Goal: Task Accomplishment & Management: Manage account settings

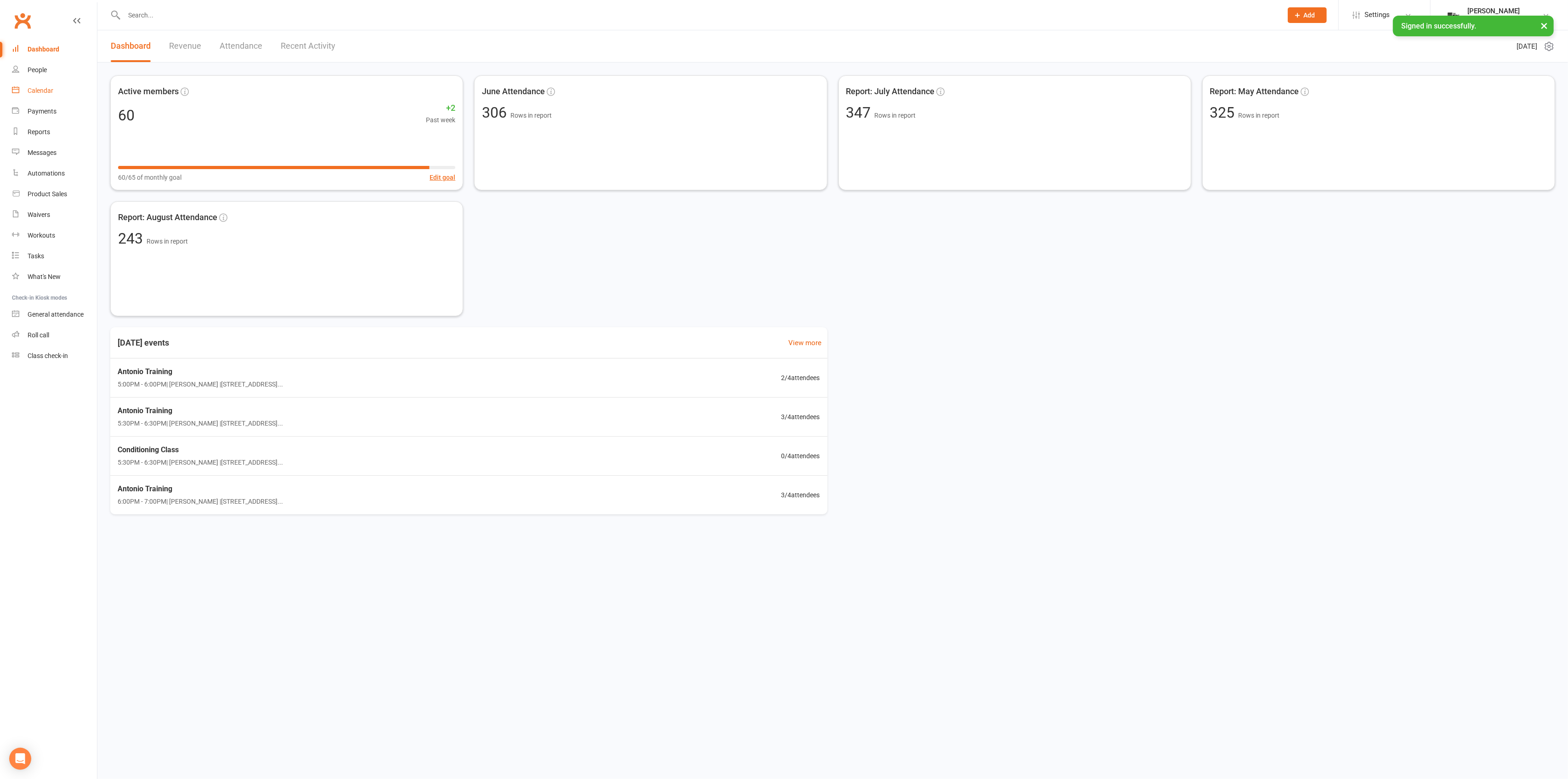
click at [70, 97] on link "Calendar" at bounding box center [54, 90] width 85 height 21
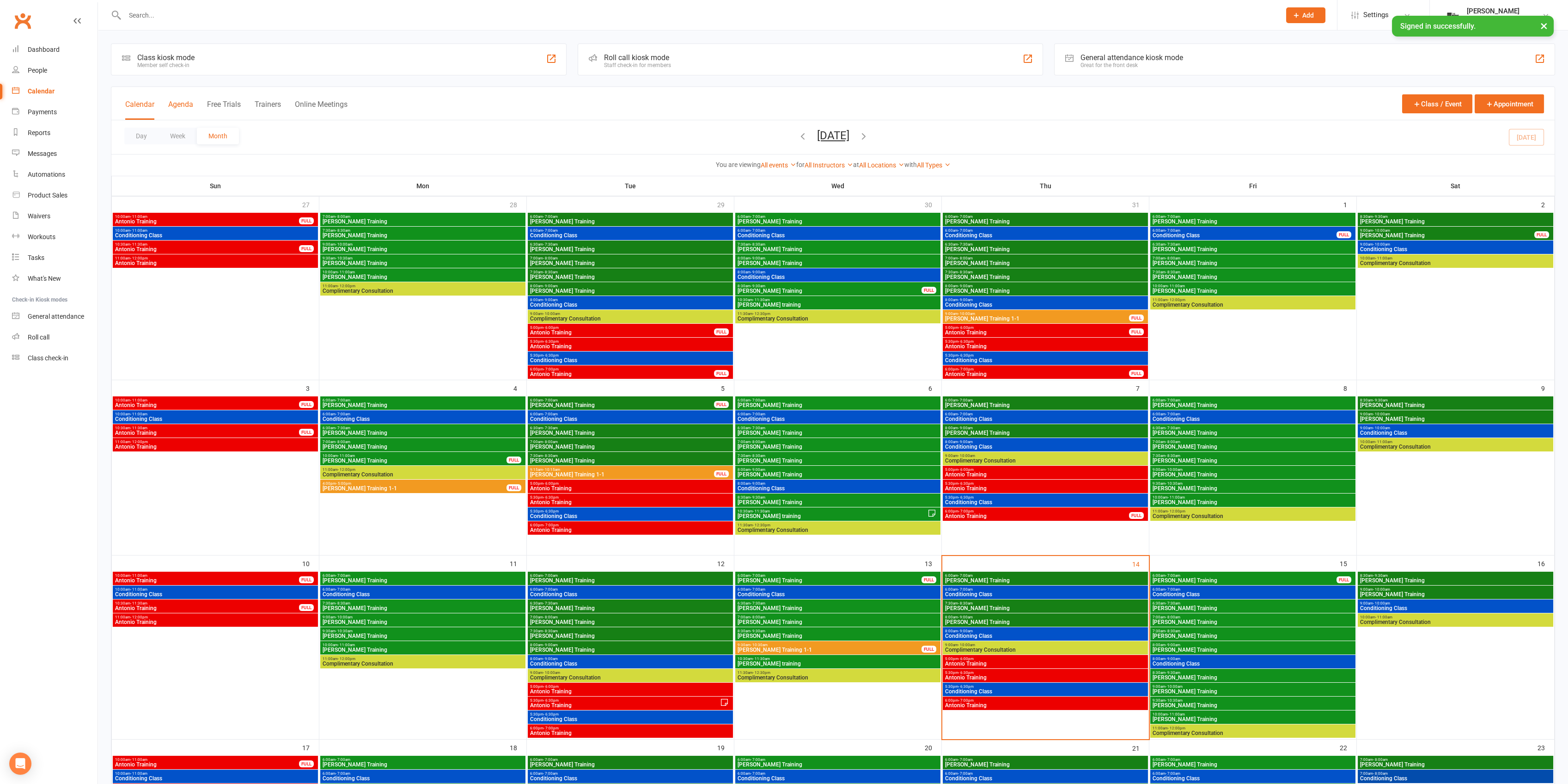
click at [181, 110] on button "Agenda" at bounding box center [181, 110] width 25 height 20
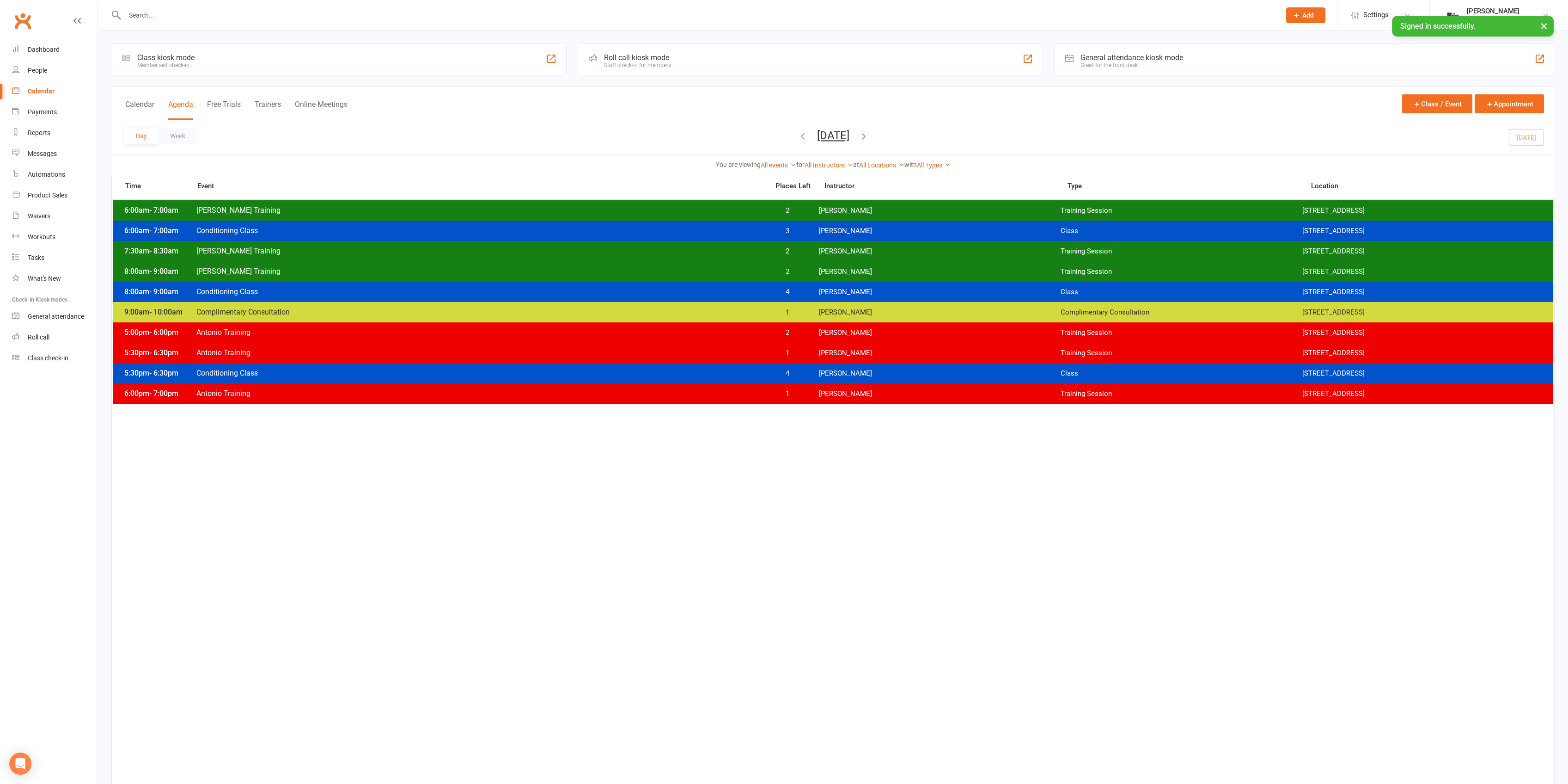
click at [850, 138] on button "Thursday, Aug 14, 2025" at bounding box center [833, 136] width 33 height 13
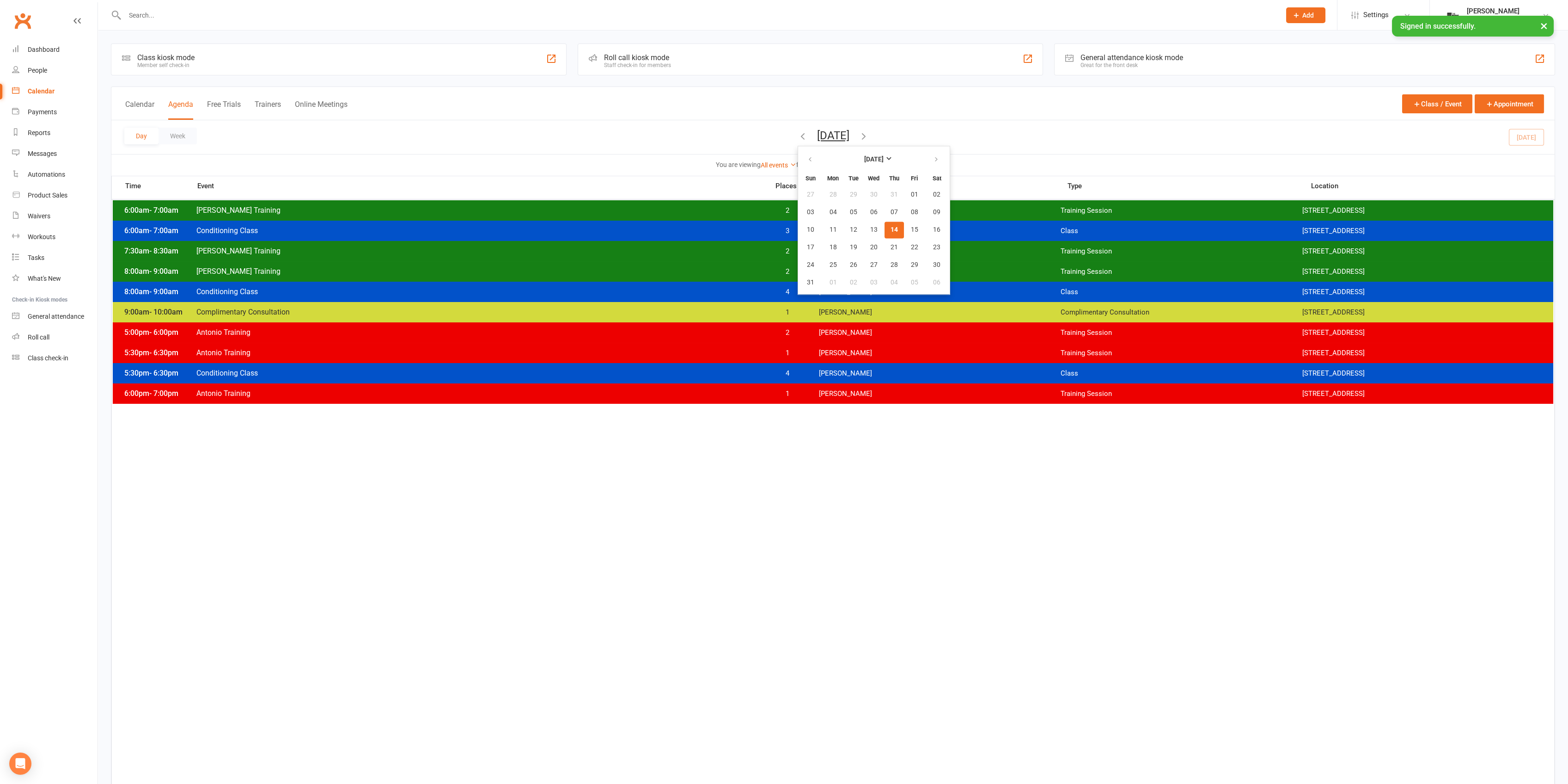
click at [885, 225] on button "14" at bounding box center [894, 230] width 19 height 16
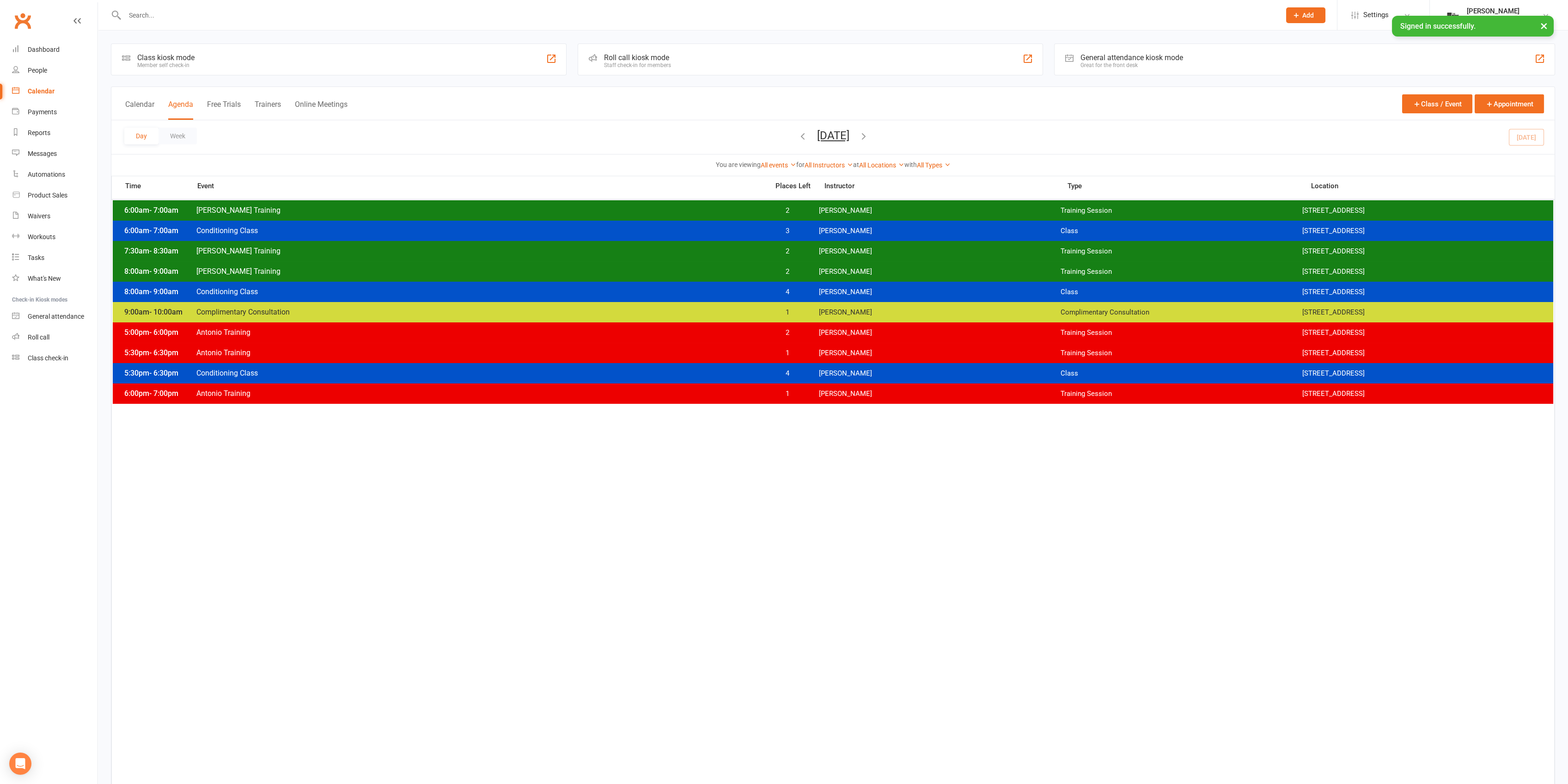
click at [869, 142] on button "button" at bounding box center [863, 138] width 10 height 16
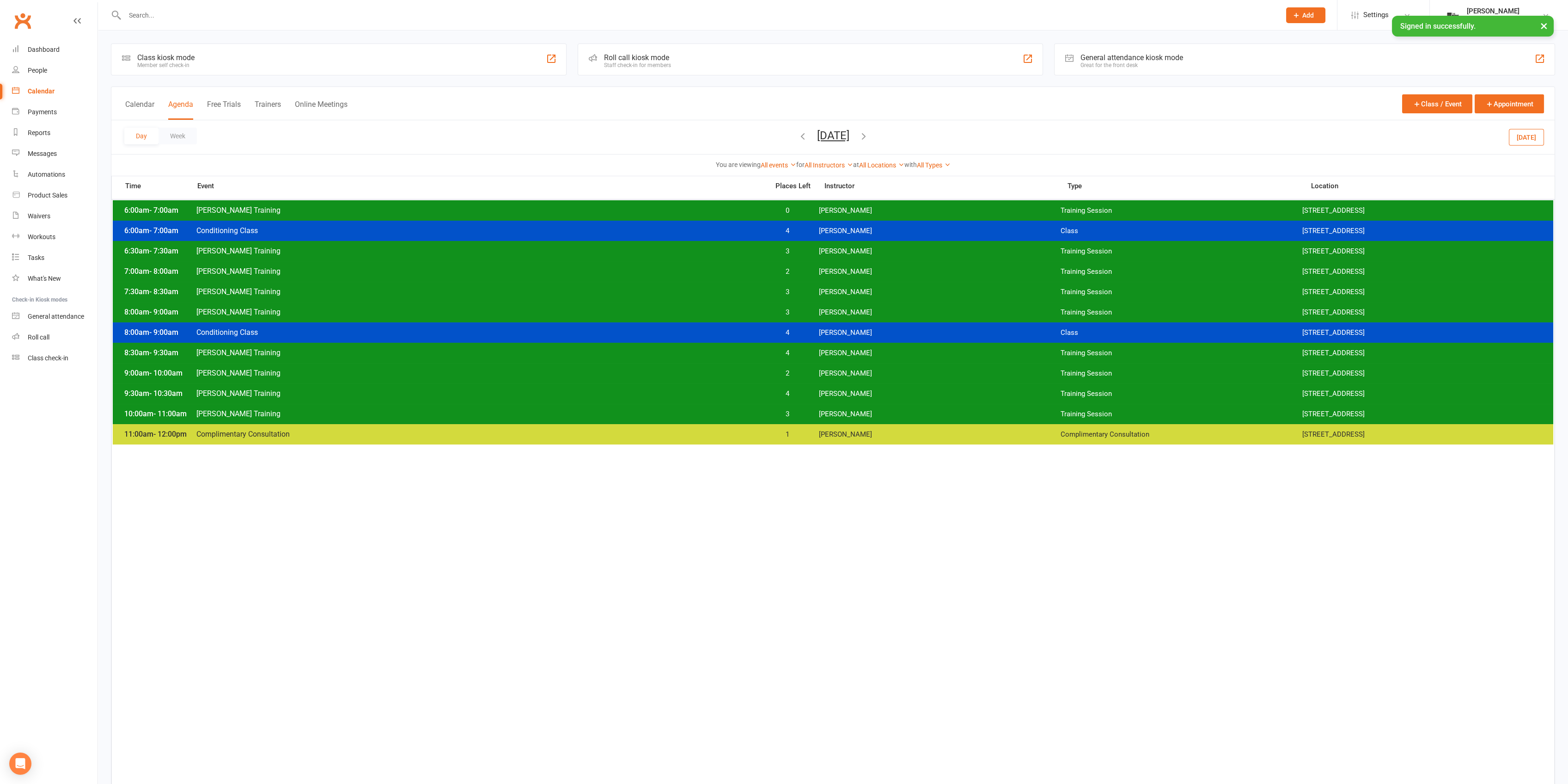
click at [799, 208] on span "0" at bounding box center [788, 211] width 49 height 9
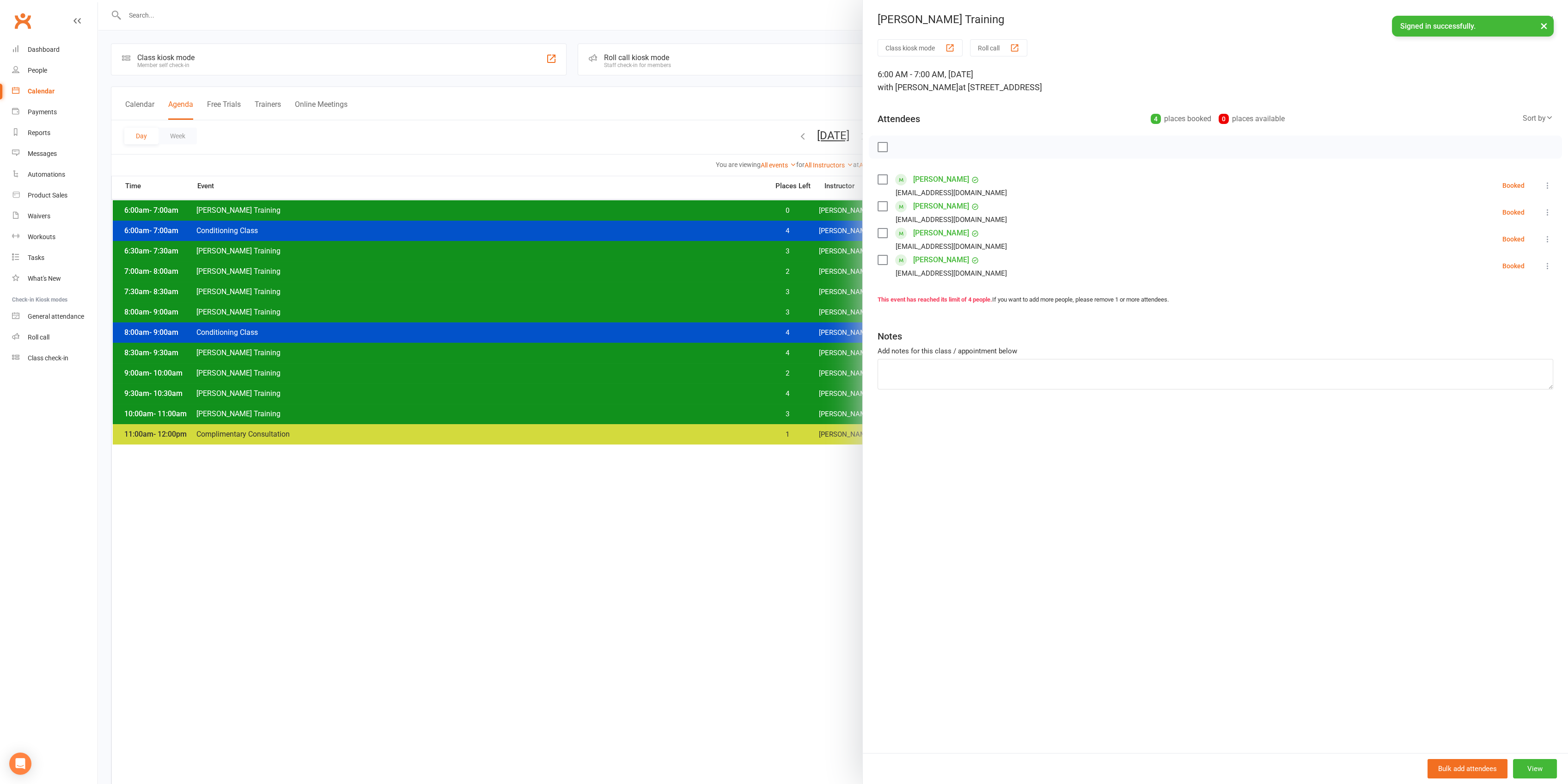
click at [782, 209] on div at bounding box center [832, 392] width 1470 height 784
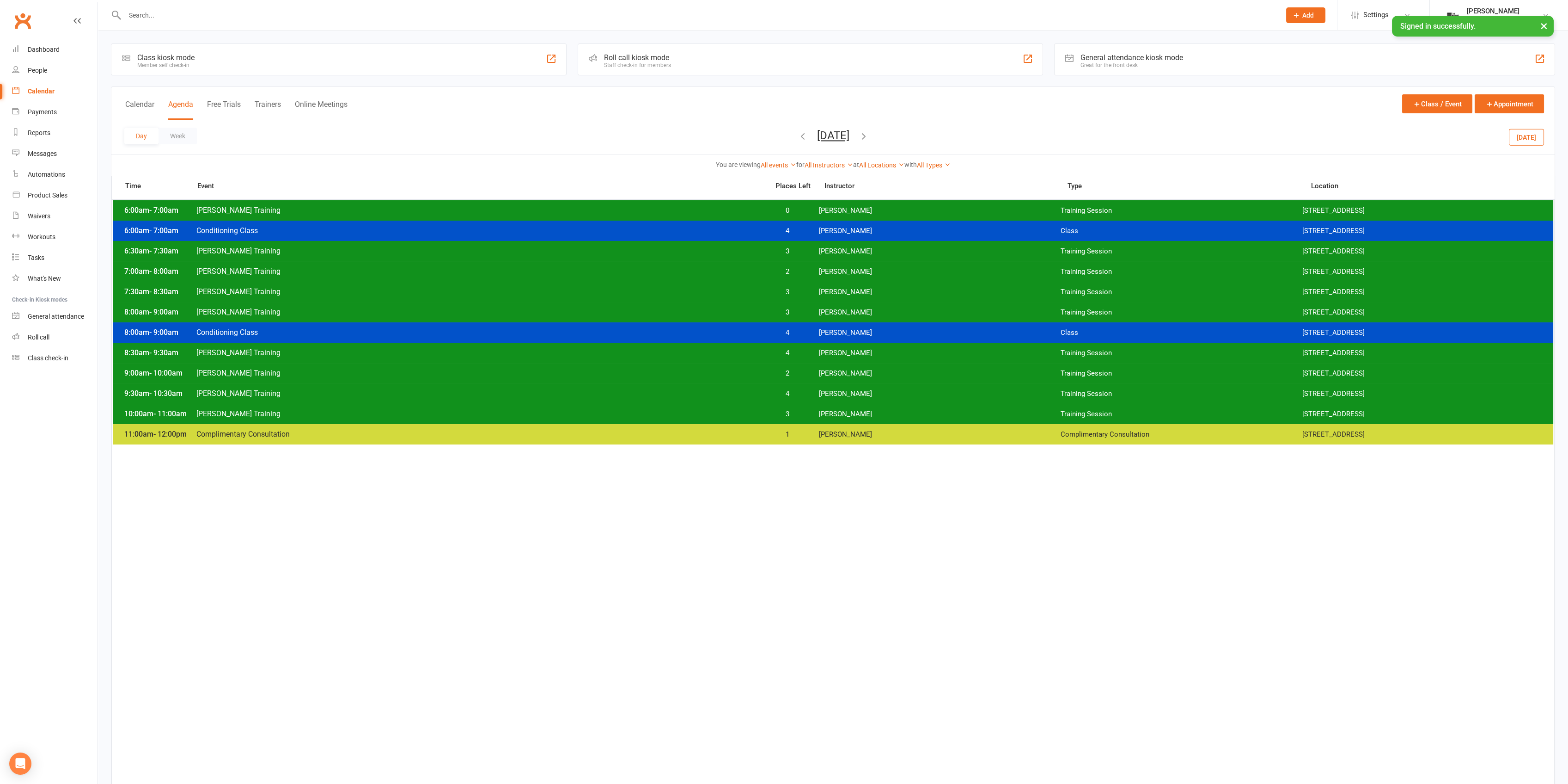
click at [798, 245] on div "6:30am - 7:30am Clayton Training 3 Clayton Moore Training Session 2531 W. 237th…" at bounding box center [833, 251] width 1440 height 20
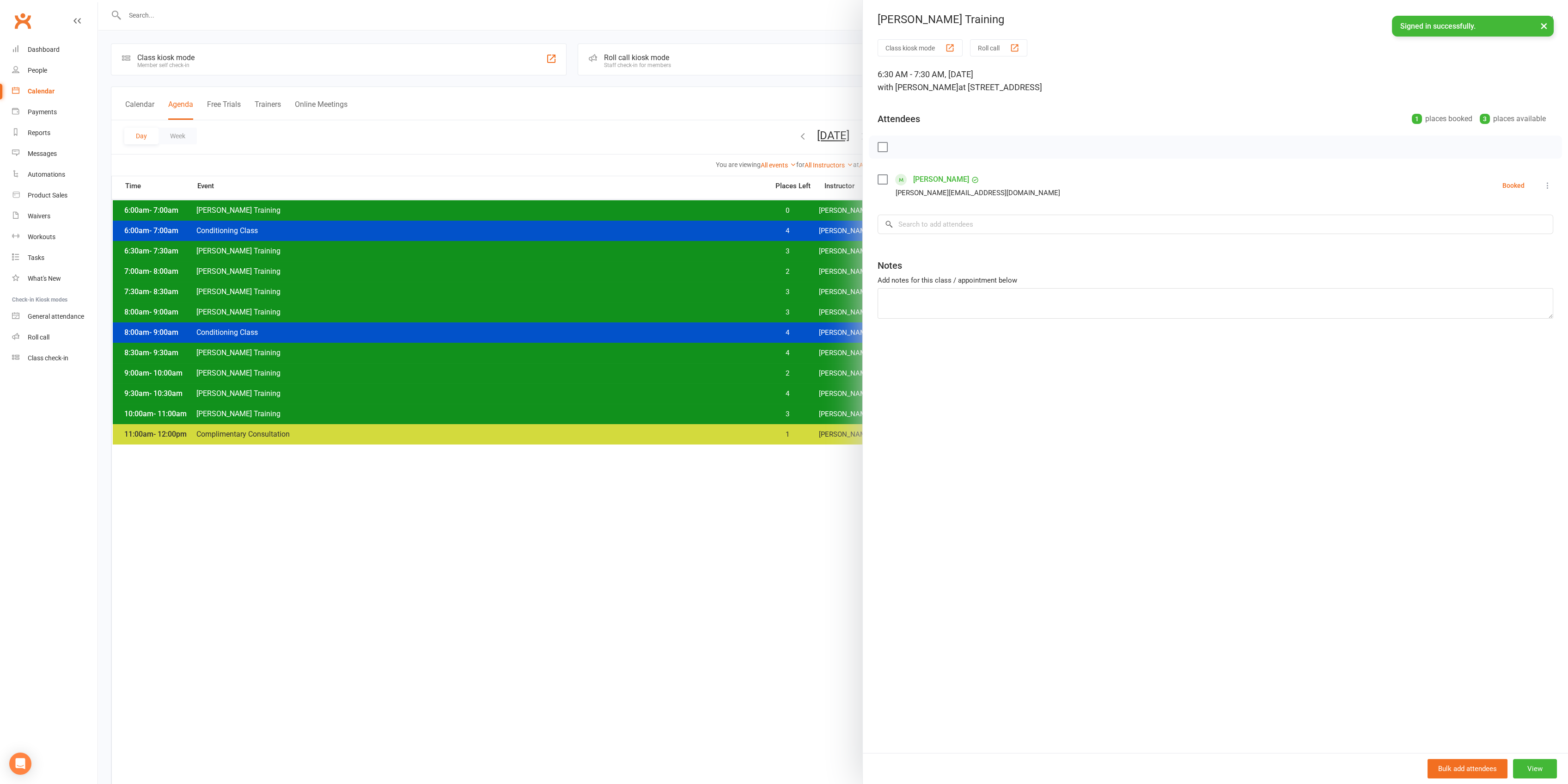
click at [795, 247] on div at bounding box center [832, 392] width 1470 height 784
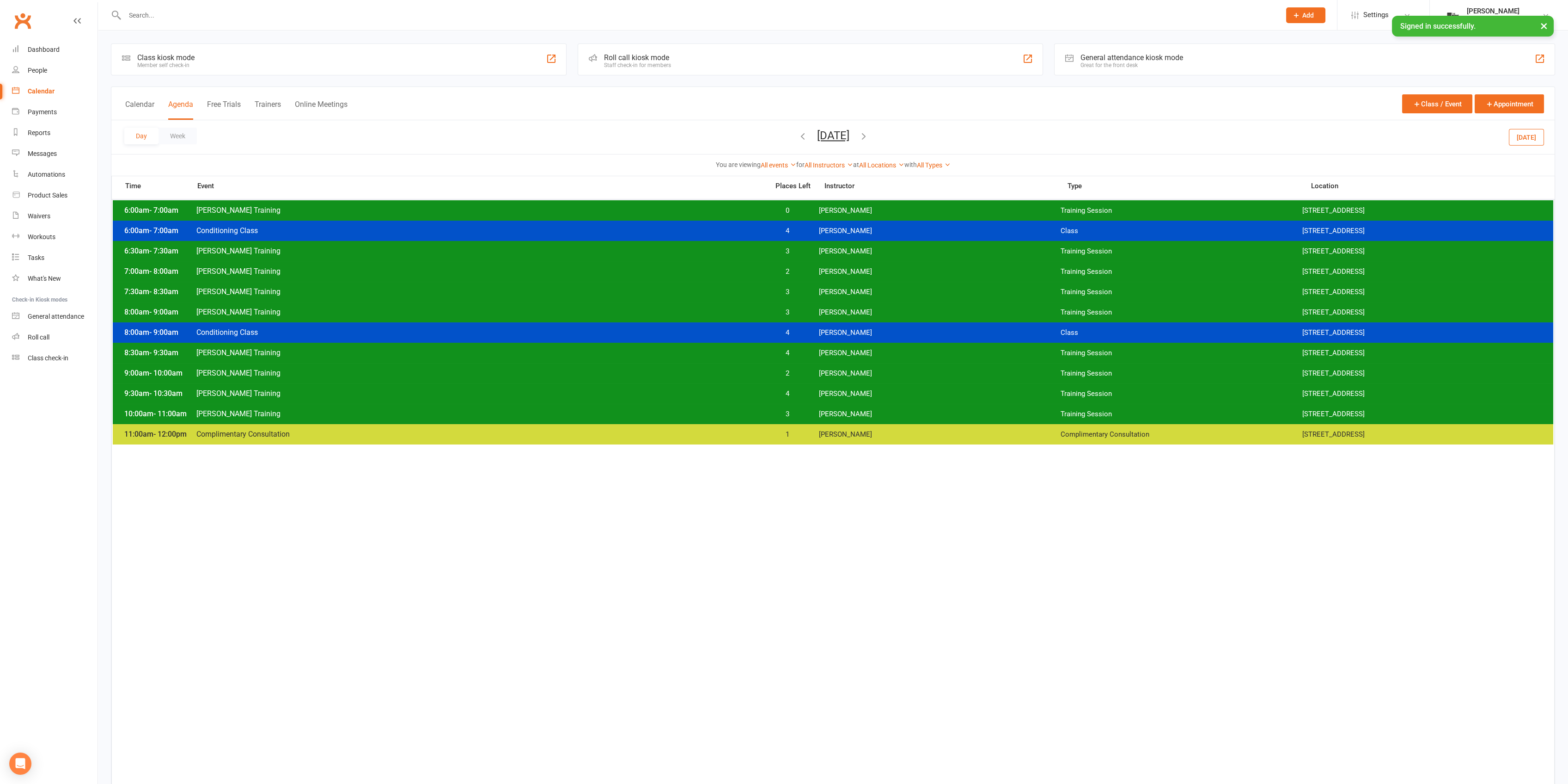
click at [806, 232] on span "4" at bounding box center [788, 231] width 49 height 9
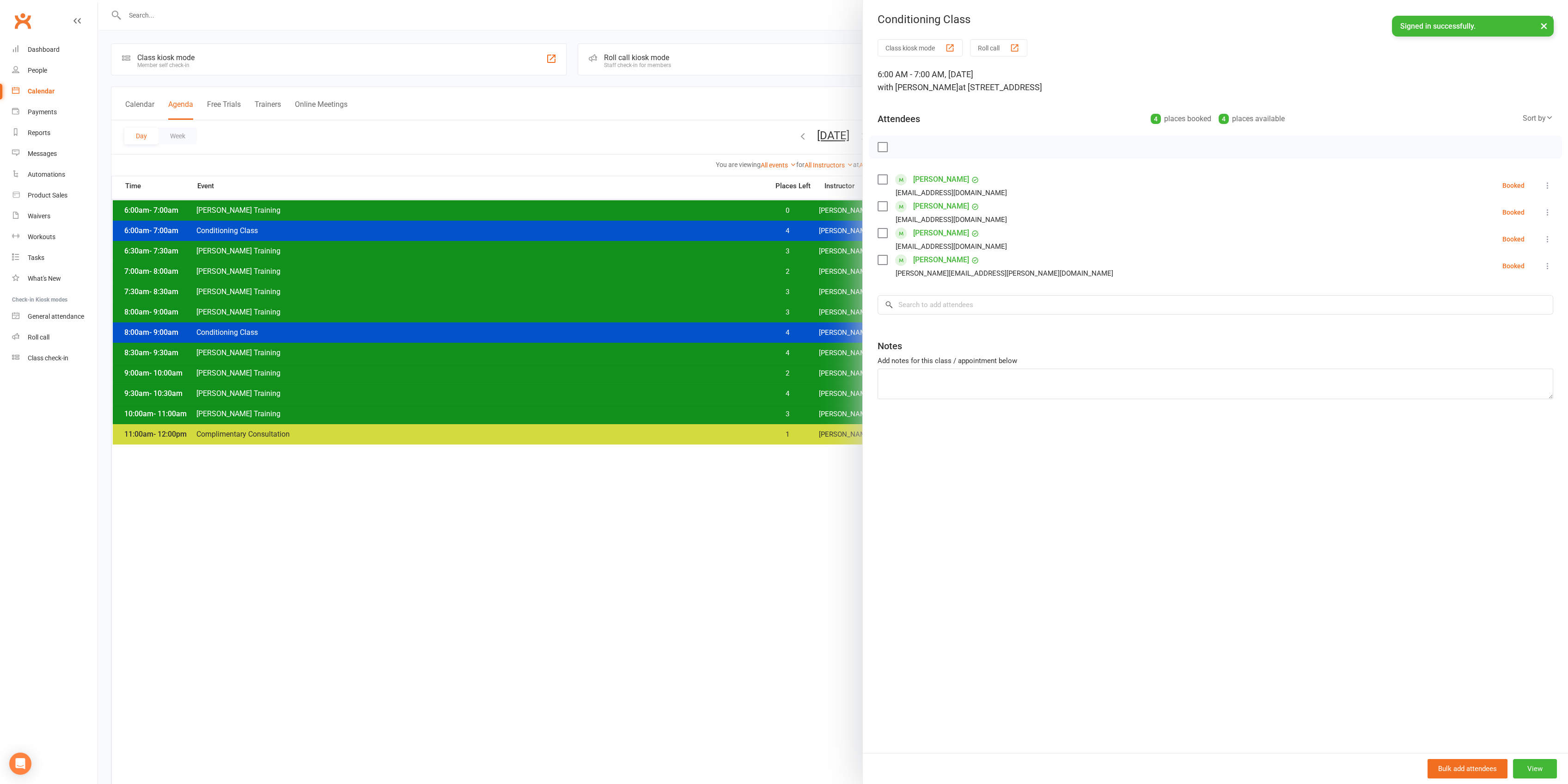
click at [795, 232] on div at bounding box center [832, 392] width 1470 height 784
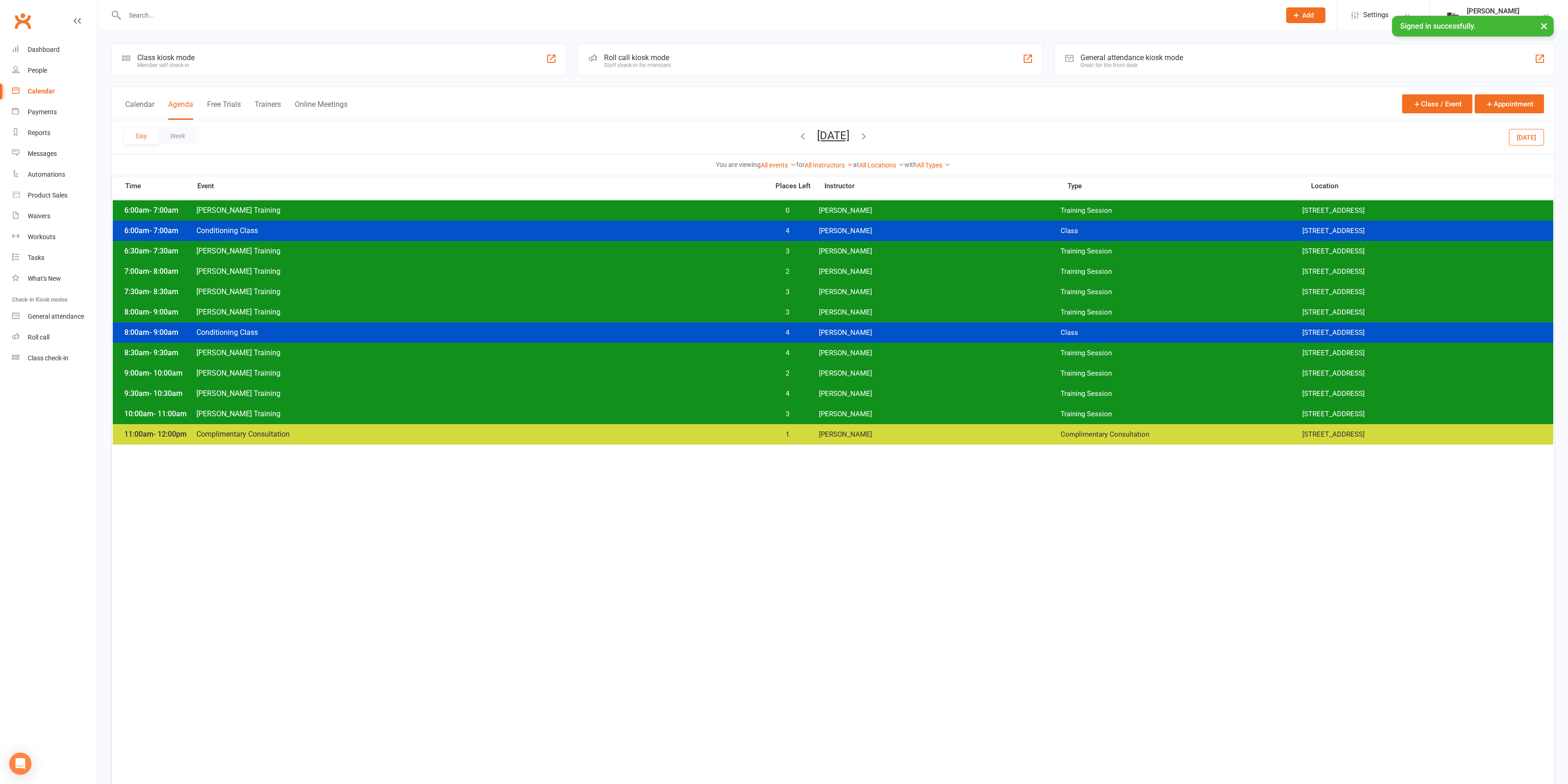
click at [1540, 137] on button "Today" at bounding box center [1526, 137] width 35 height 16
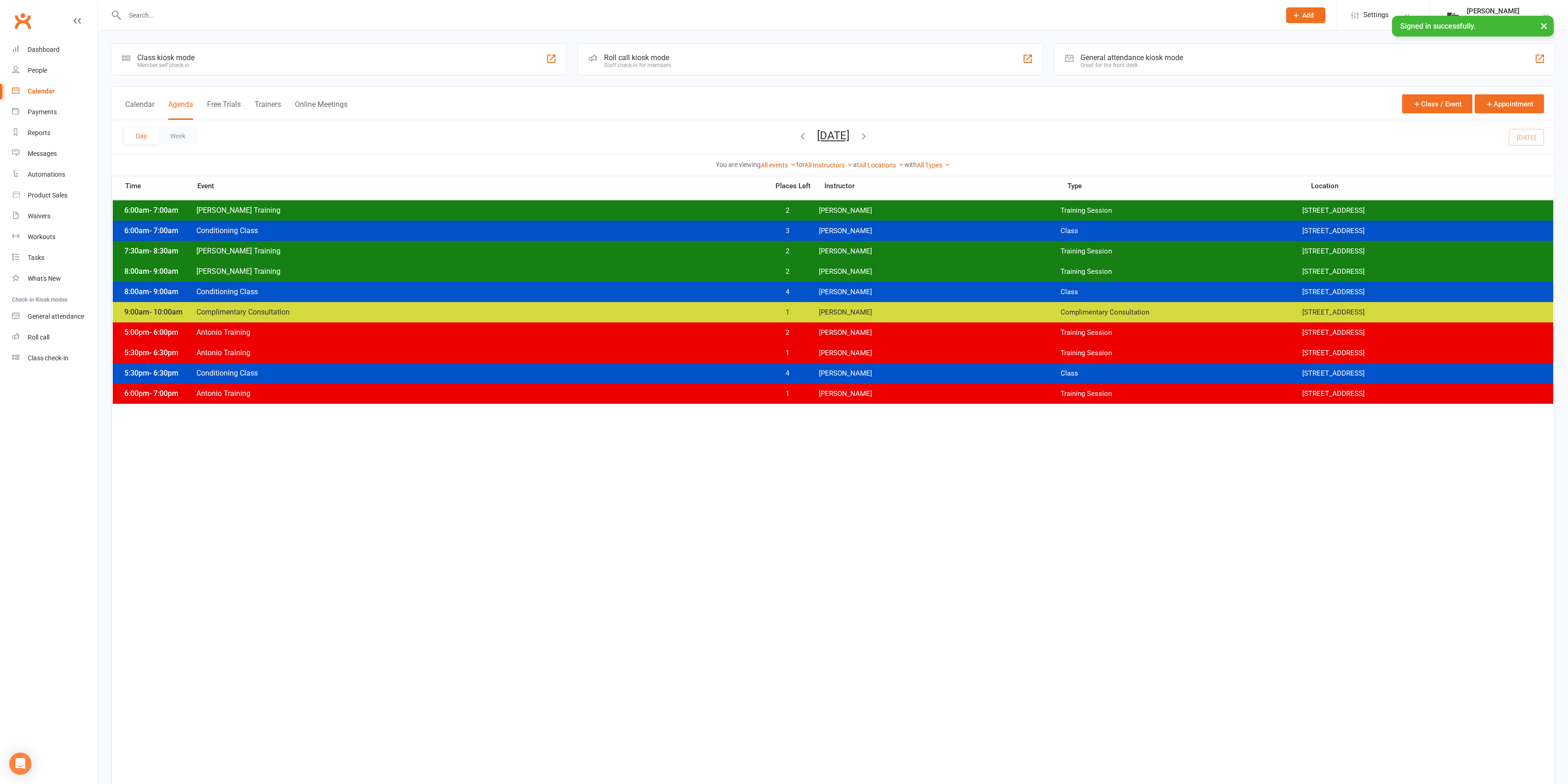
click at [840, 329] on span "Antonio Reyes" at bounding box center [939, 333] width 242 height 9
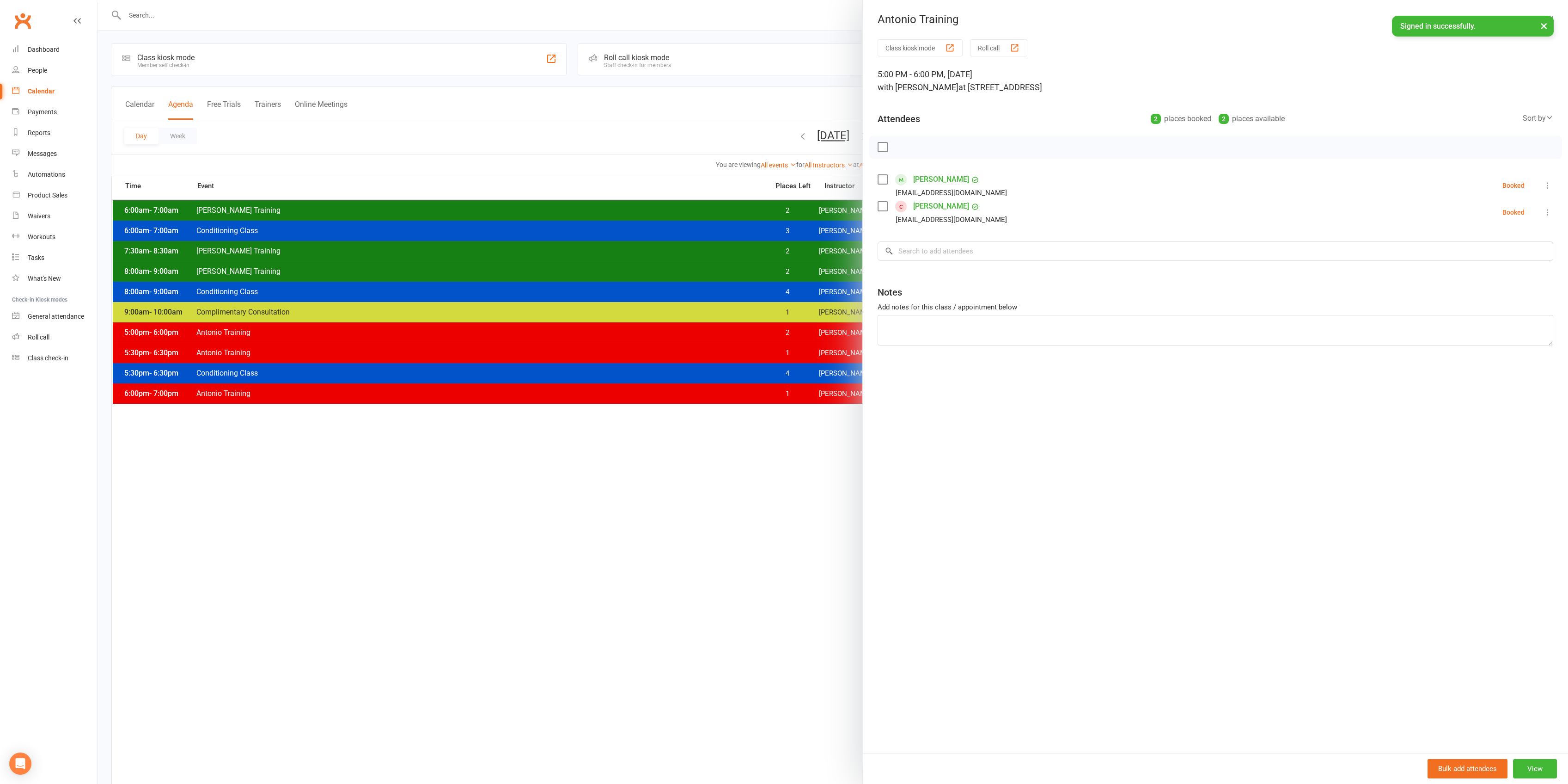
click at [803, 329] on div at bounding box center [832, 392] width 1470 height 784
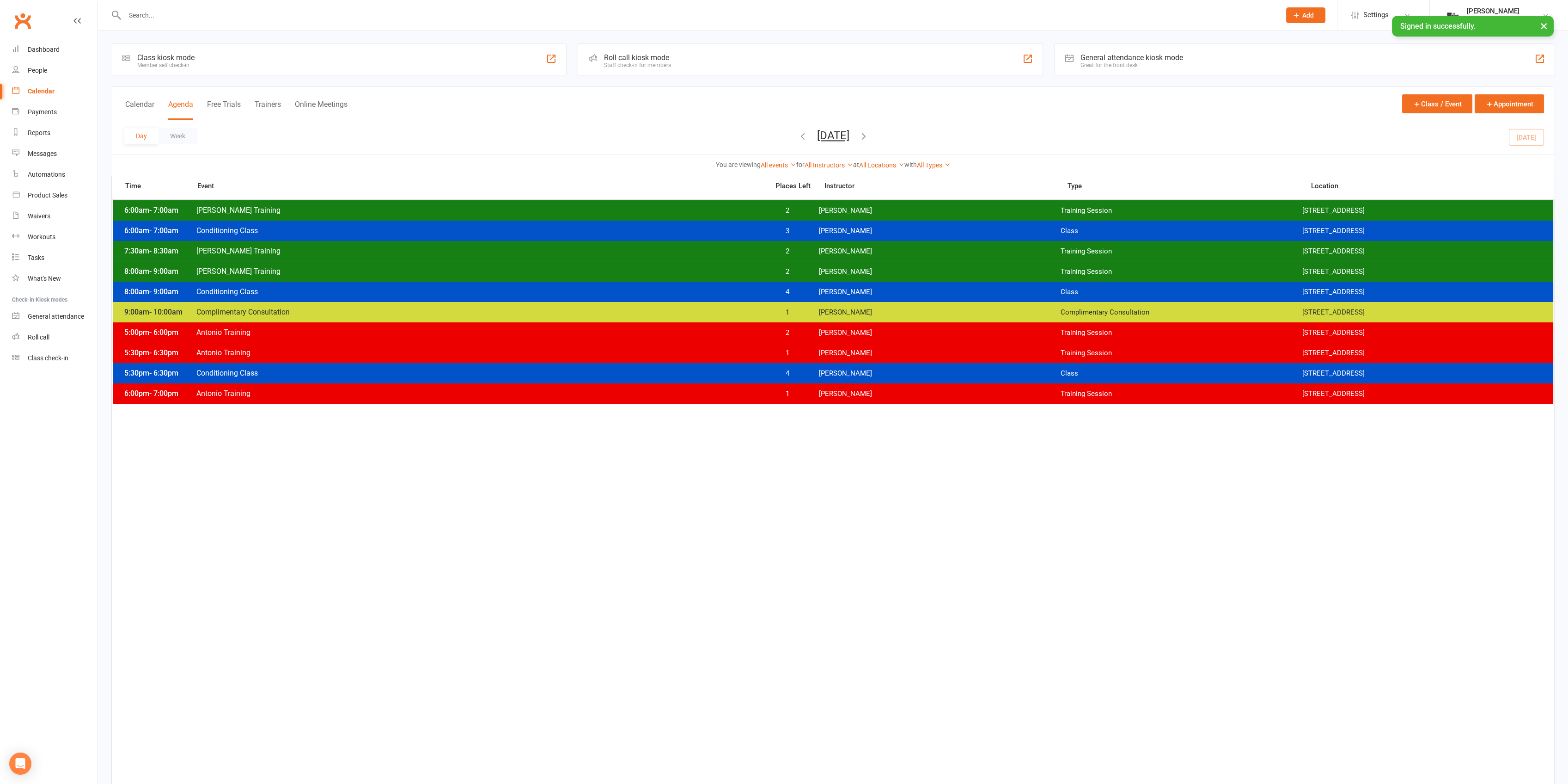
click at [811, 347] on div "5:30pm - 6:30pm Antonio Training 1 Antonio Reyes Training Session 2531 W. 237th…" at bounding box center [833, 353] width 1440 height 20
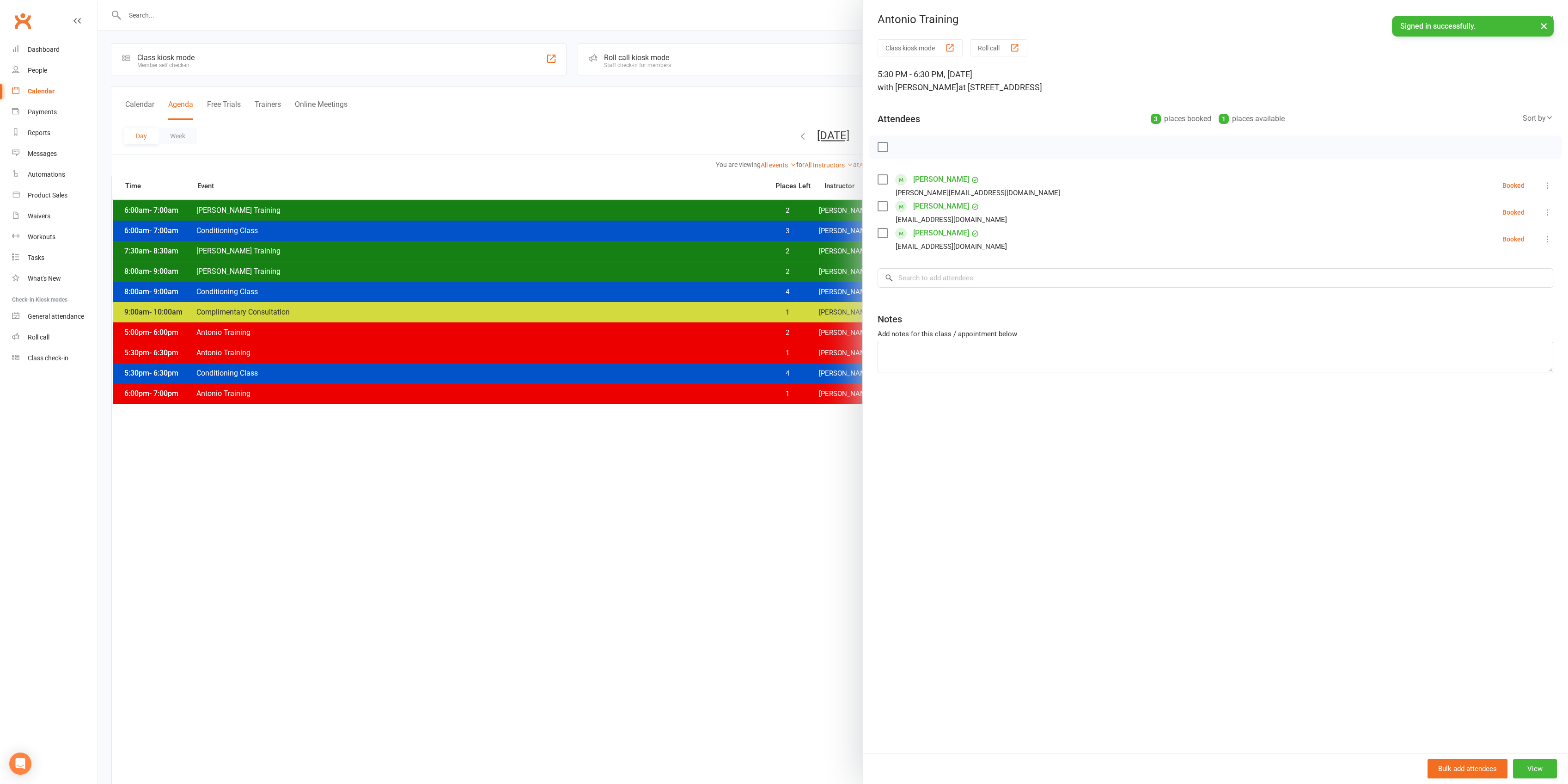
click at [592, 337] on div at bounding box center [832, 392] width 1470 height 784
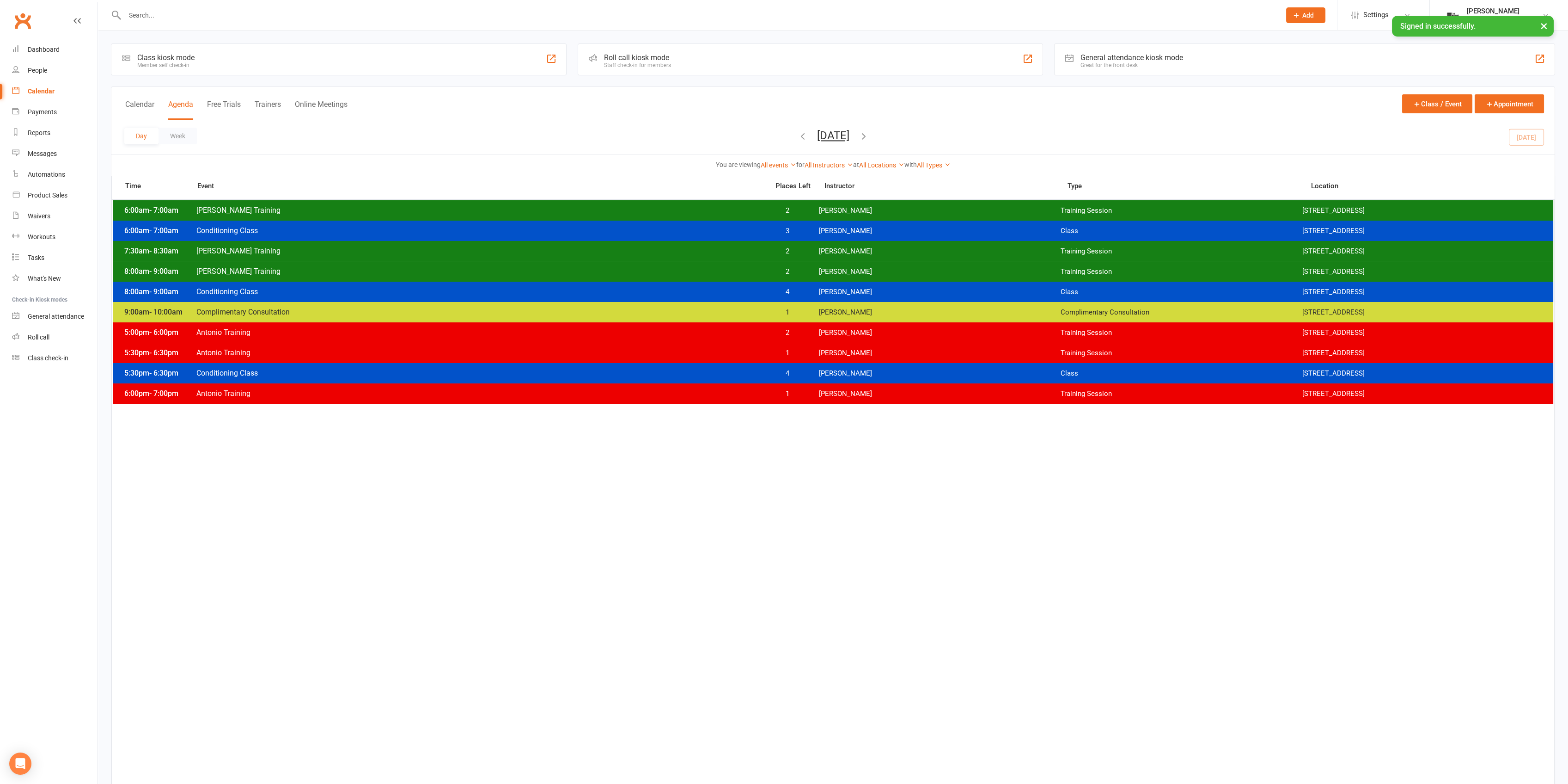
click at [621, 354] on span "Antonio Training" at bounding box center [480, 353] width 567 height 9
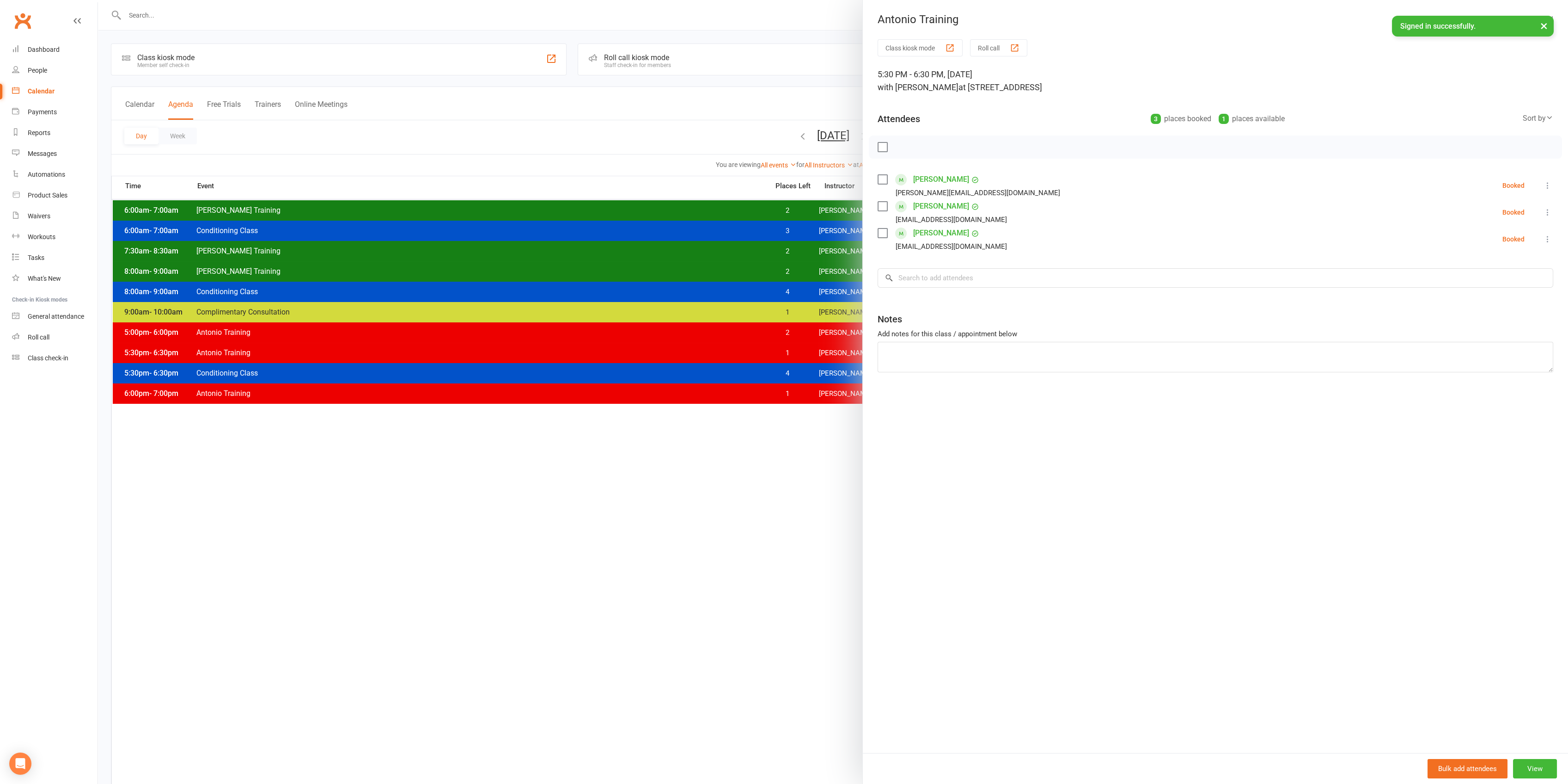
click at [621, 354] on div at bounding box center [832, 392] width 1470 height 784
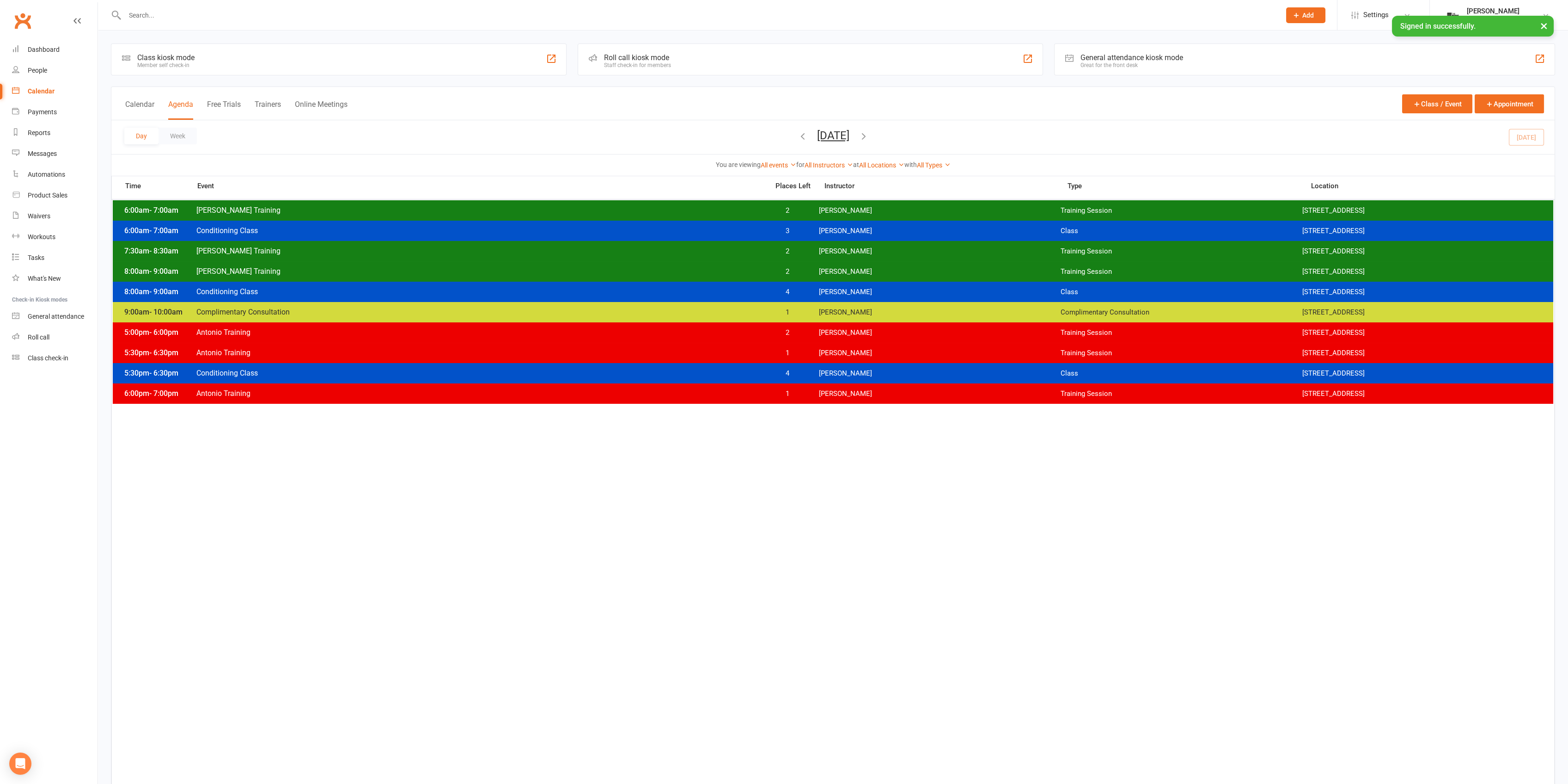
click at [640, 395] on span "Antonio Training" at bounding box center [480, 394] width 567 height 9
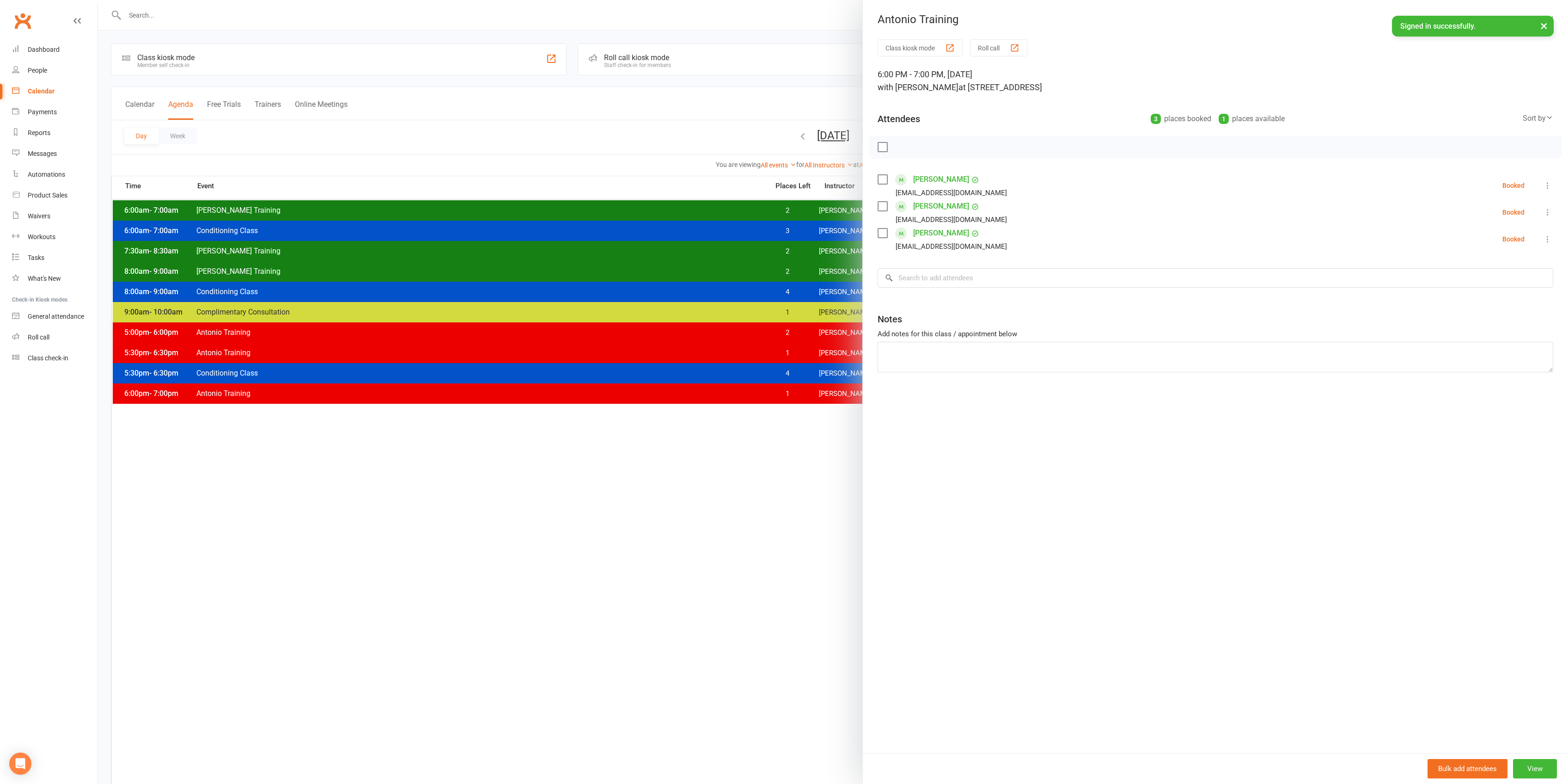
click at [632, 375] on div at bounding box center [832, 392] width 1470 height 784
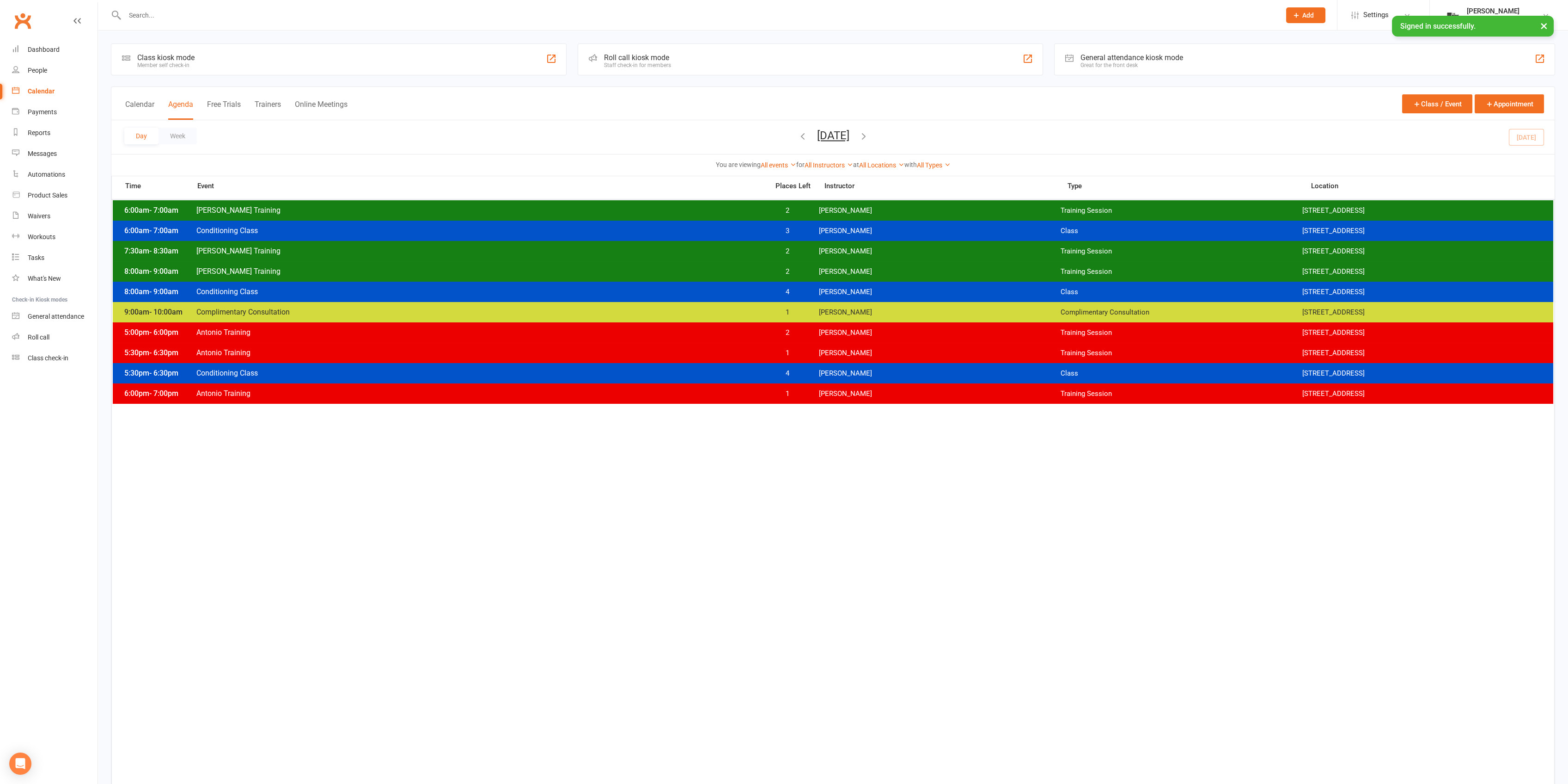
click at [850, 141] on button "Thursday, Aug 14, 2025" at bounding box center [833, 136] width 33 height 13
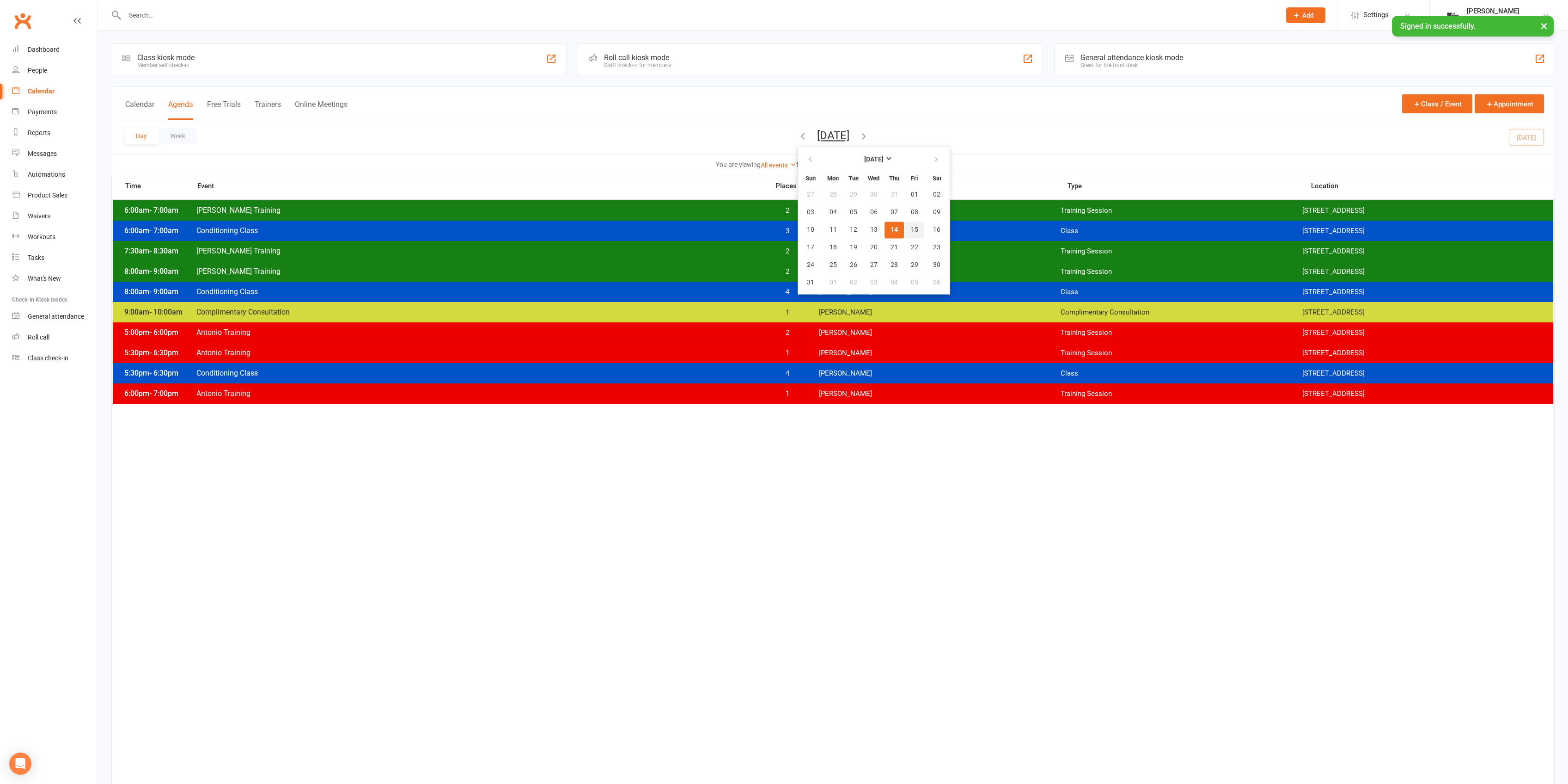
click at [905, 234] on button "15" at bounding box center [914, 230] width 19 height 16
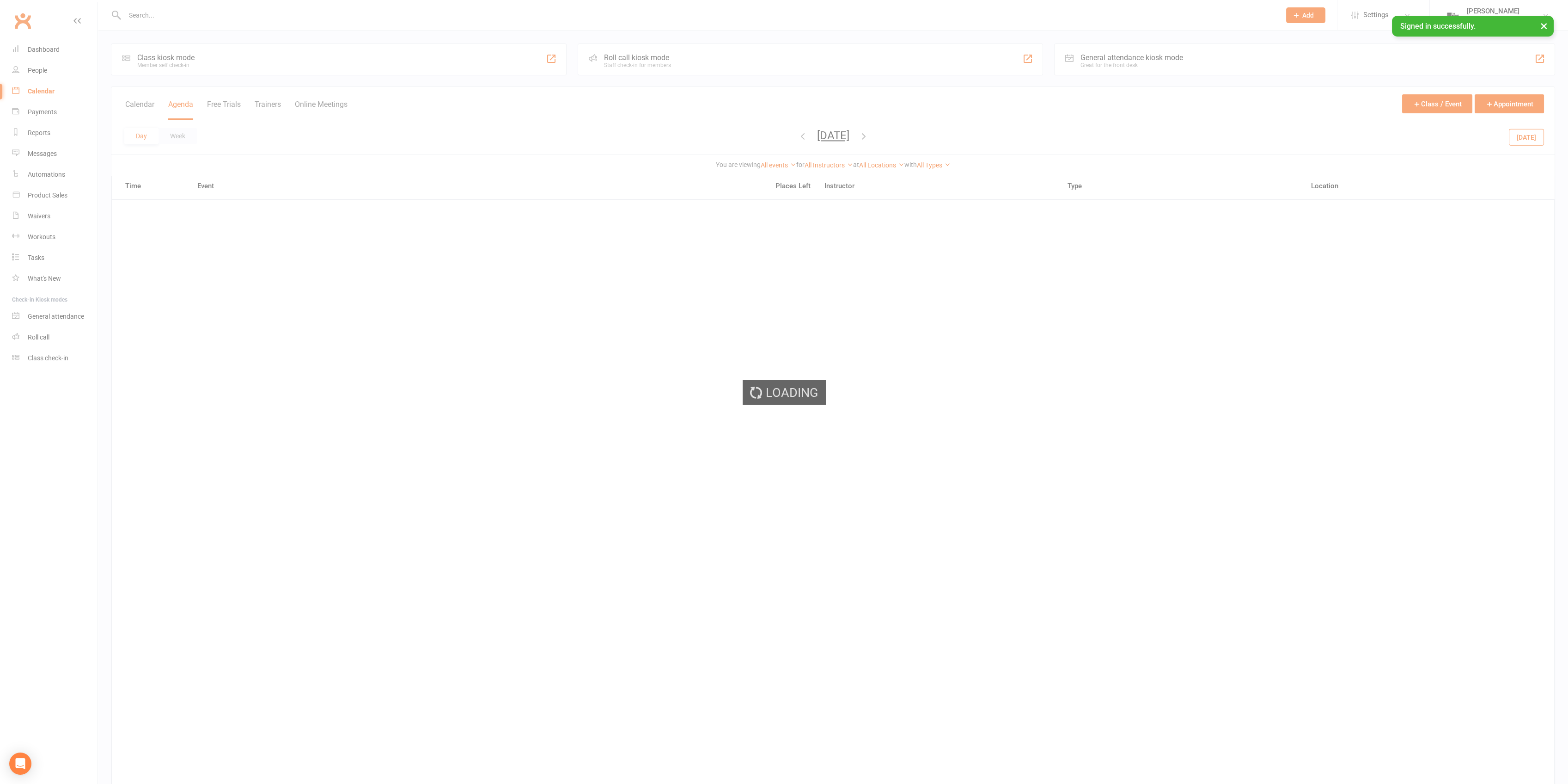
click at [1308, 608] on div "Loading" at bounding box center [784, 392] width 1568 height 784
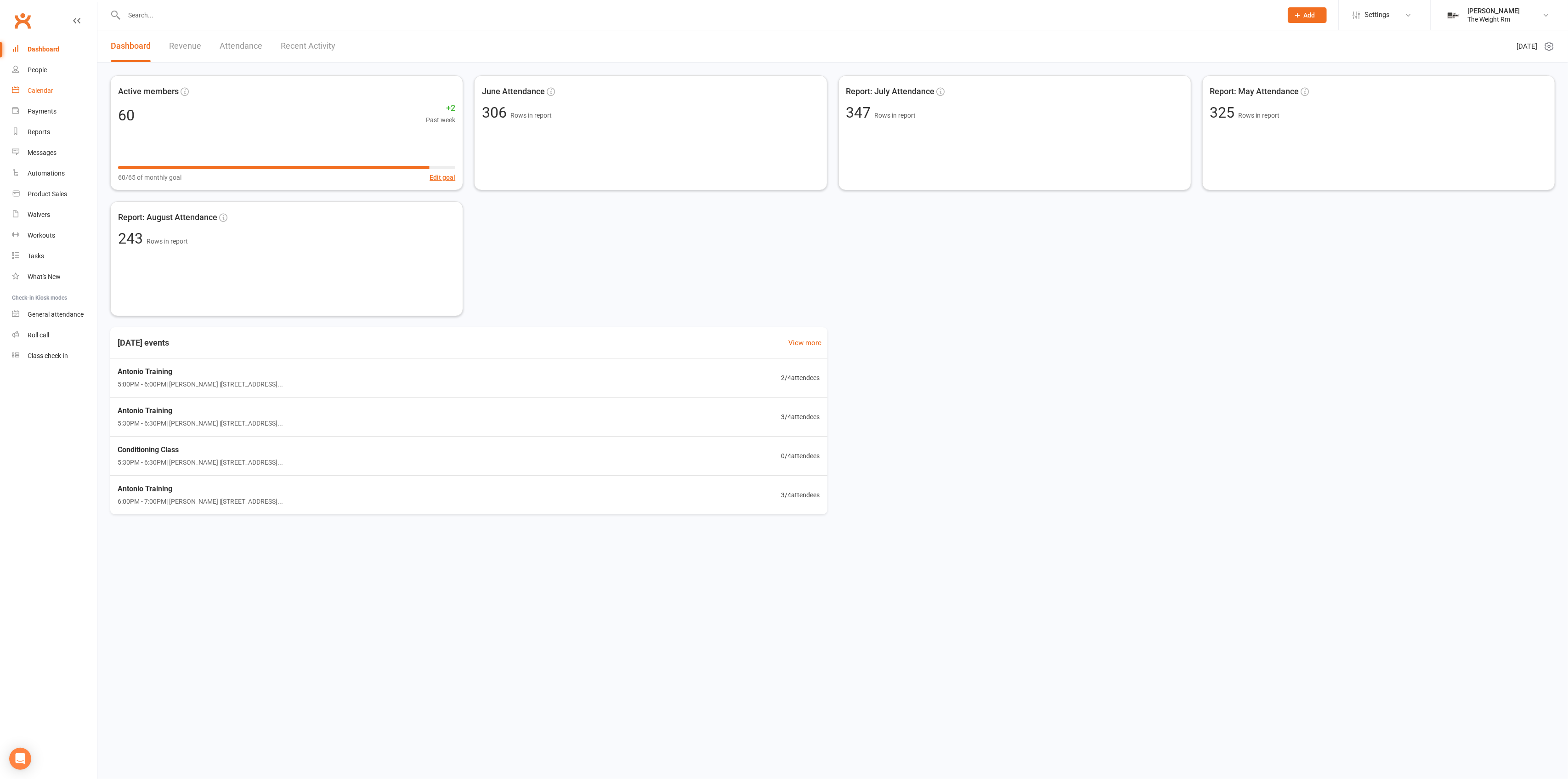
click at [67, 96] on link "Calendar" at bounding box center [54, 90] width 85 height 21
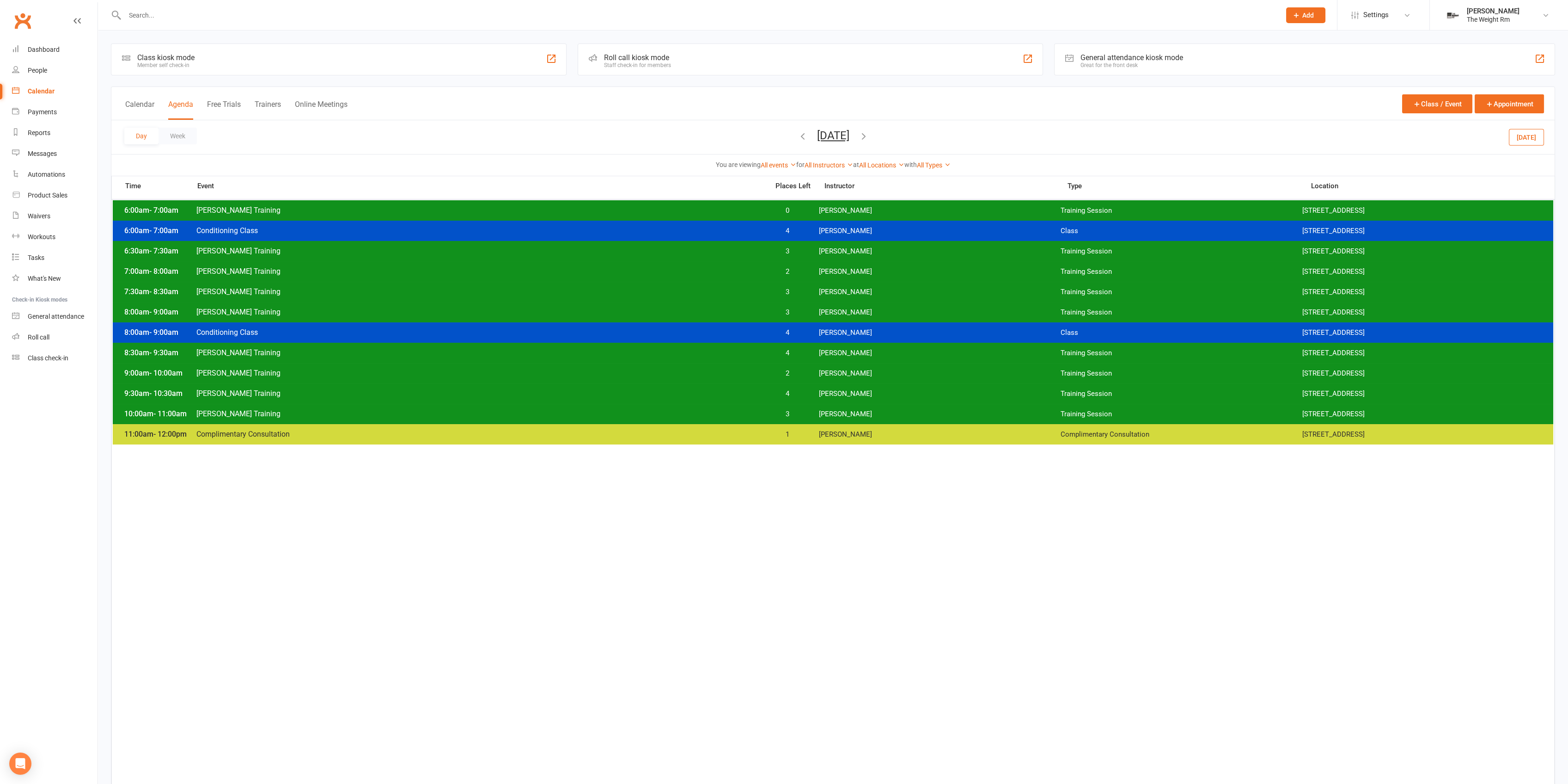
click at [1516, 131] on button "Today" at bounding box center [1526, 137] width 35 height 16
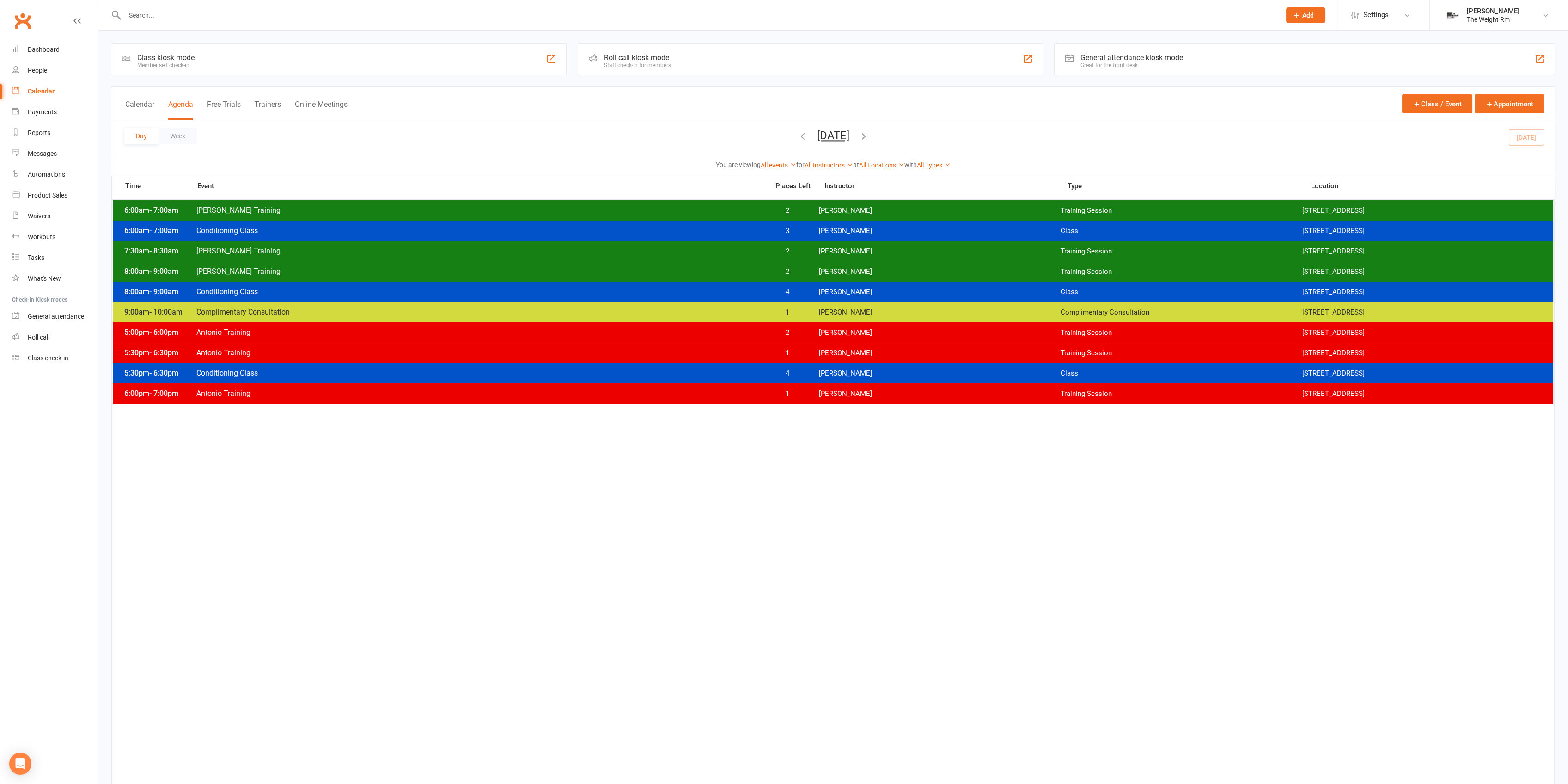
click at [869, 135] on icon "button" at bounding box center [863, 136] width 10 height 10
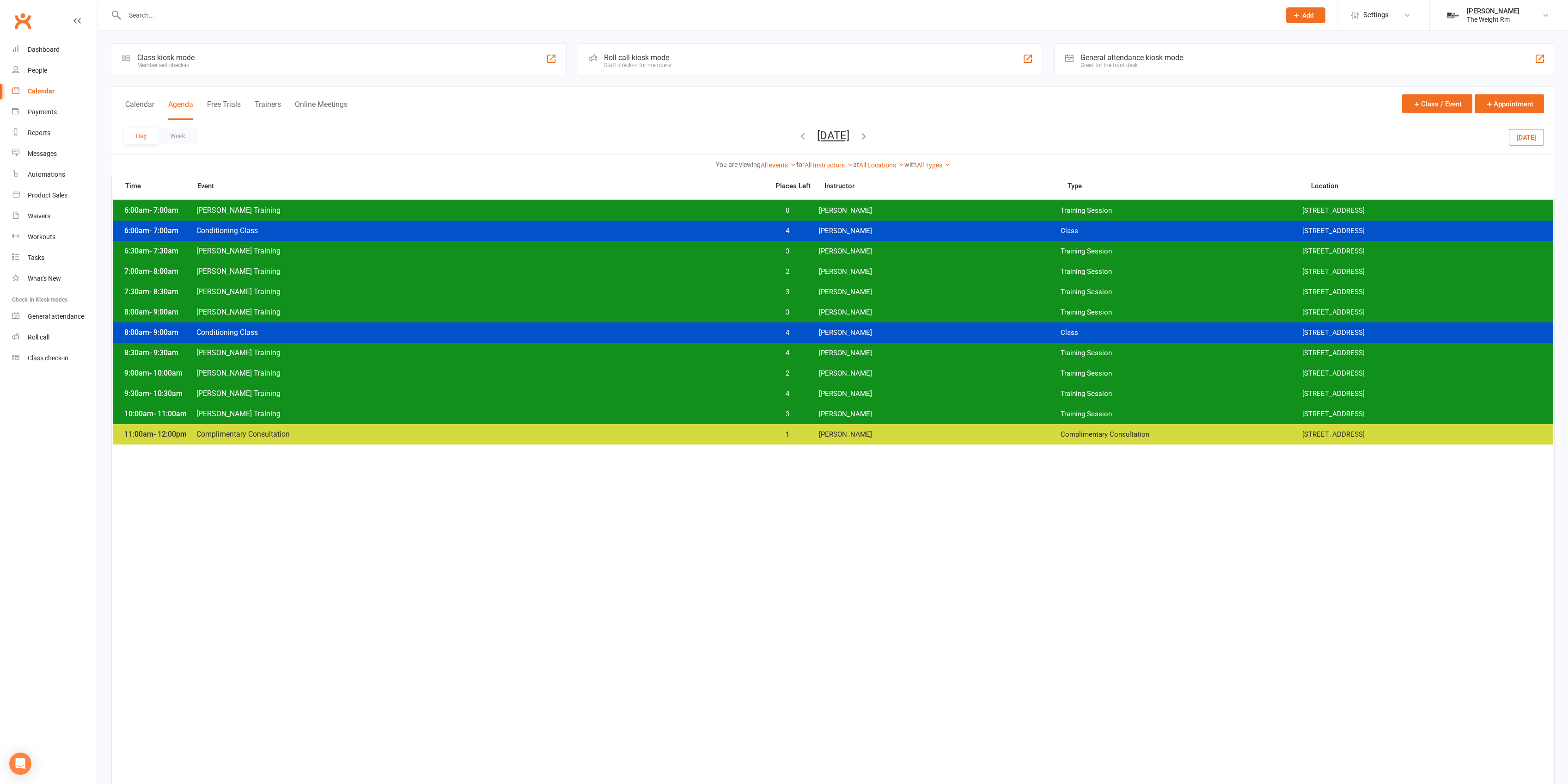
click at [831, 206] on span "[PERSON_NAME]" at bounding box center [939, 211] width 242 height 9
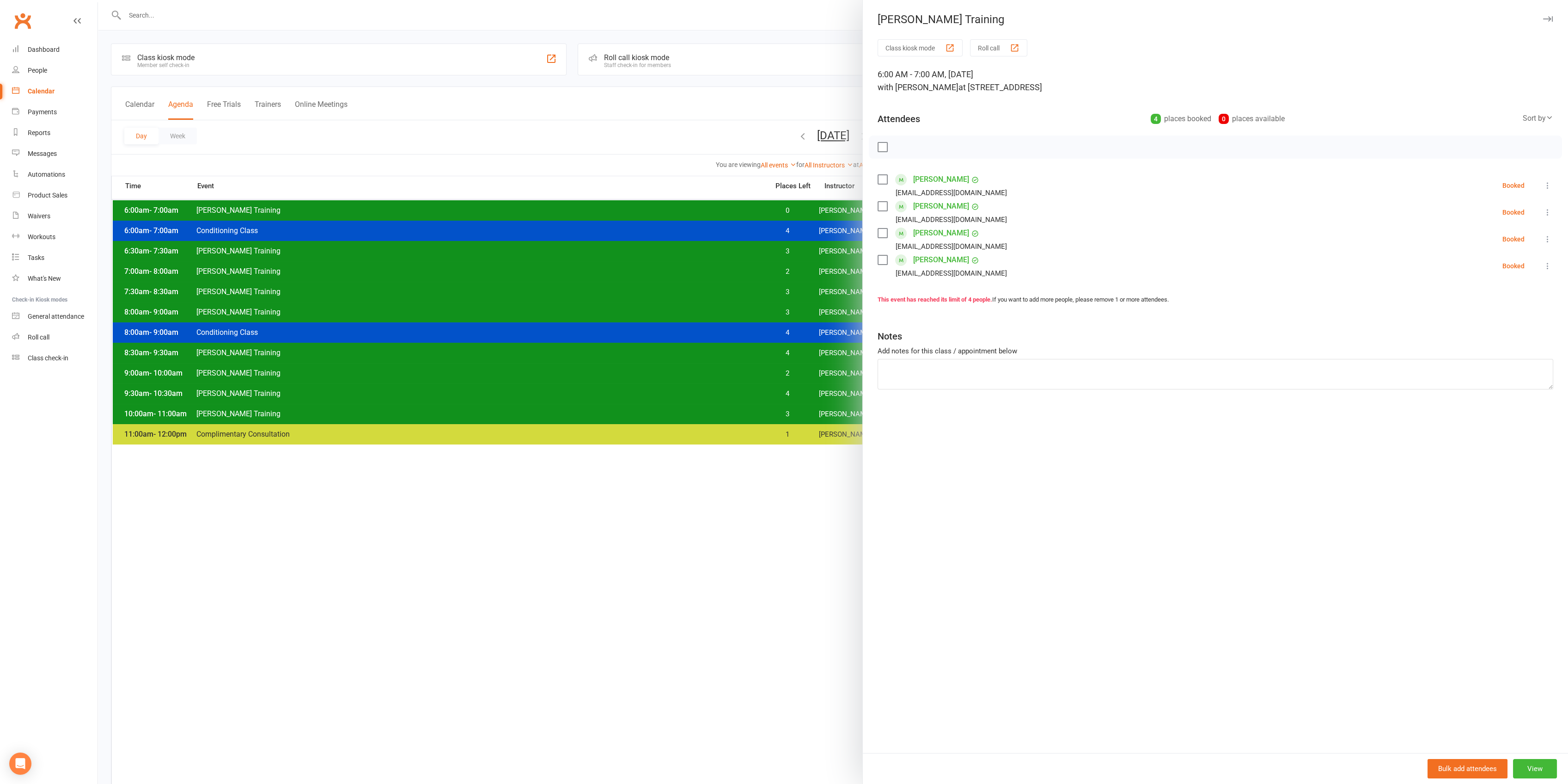
click at [812, 119] on div at bounding box center [832, 392] width 1470 height 784
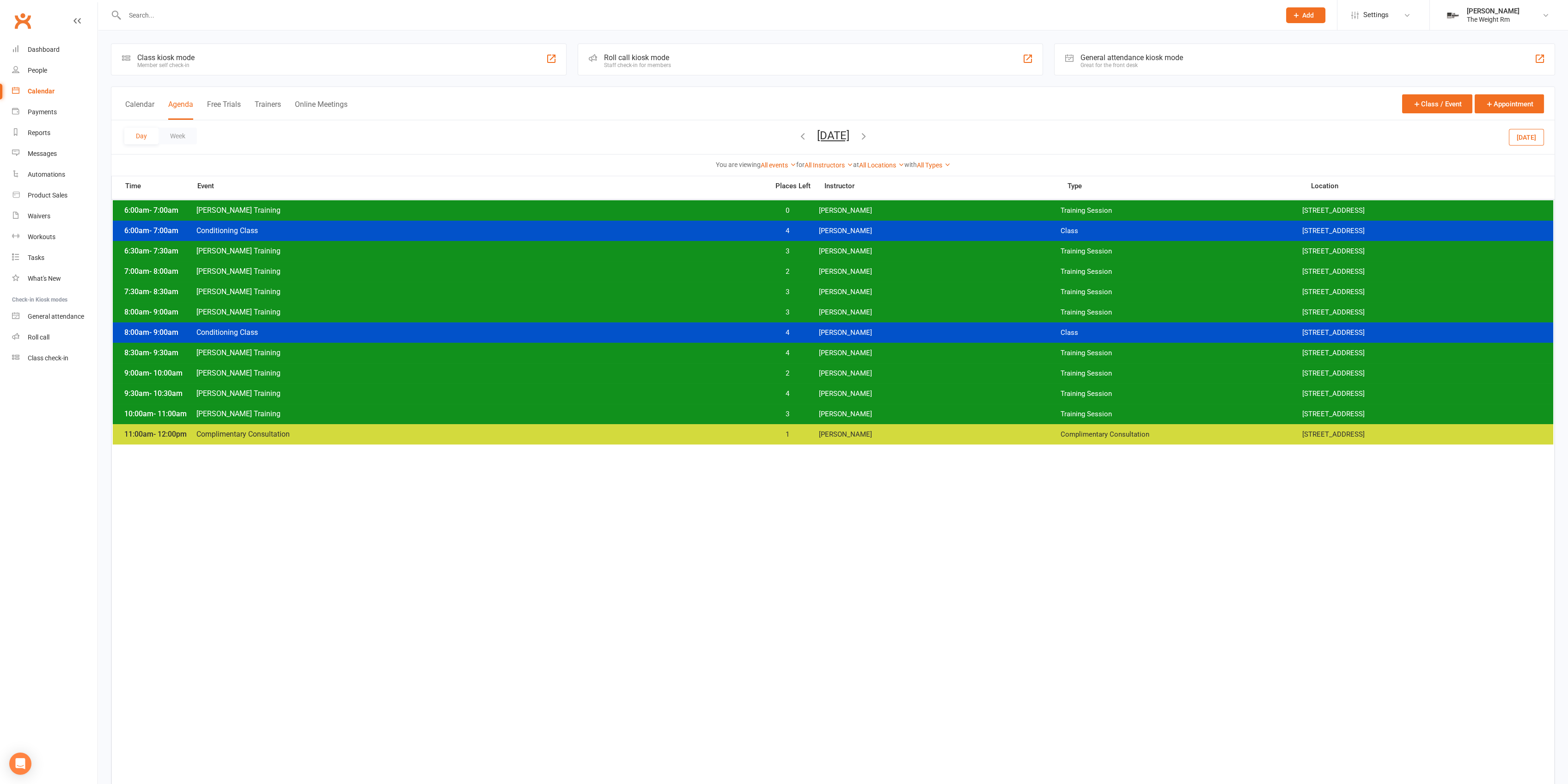
click at [833, 213] on span "[PERSON_NAME]" at bounding box center [939, 211] width 242 height 9
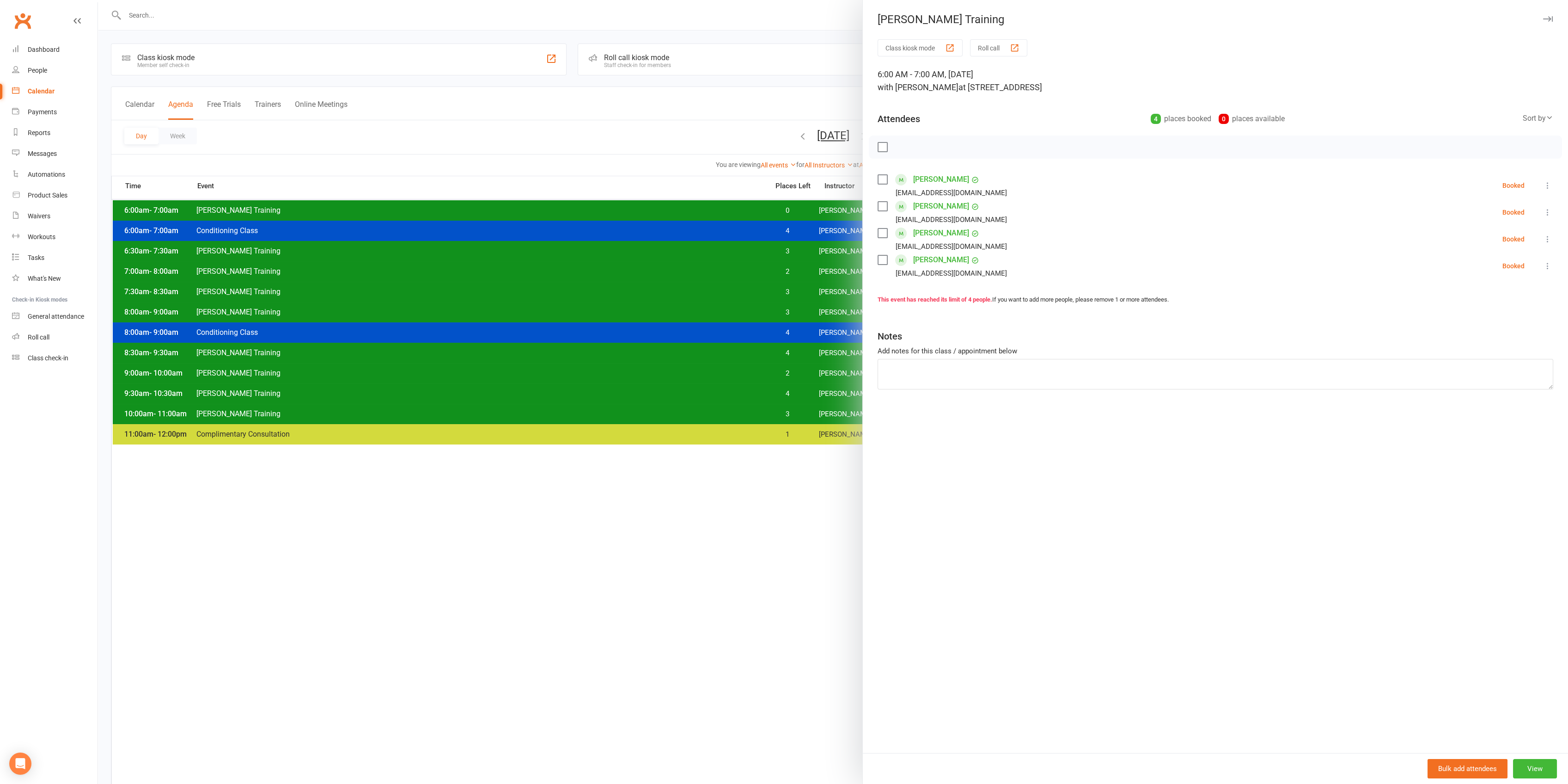
click at [781, 203] on div at bounding box center [832, 392] width 1470 height 784
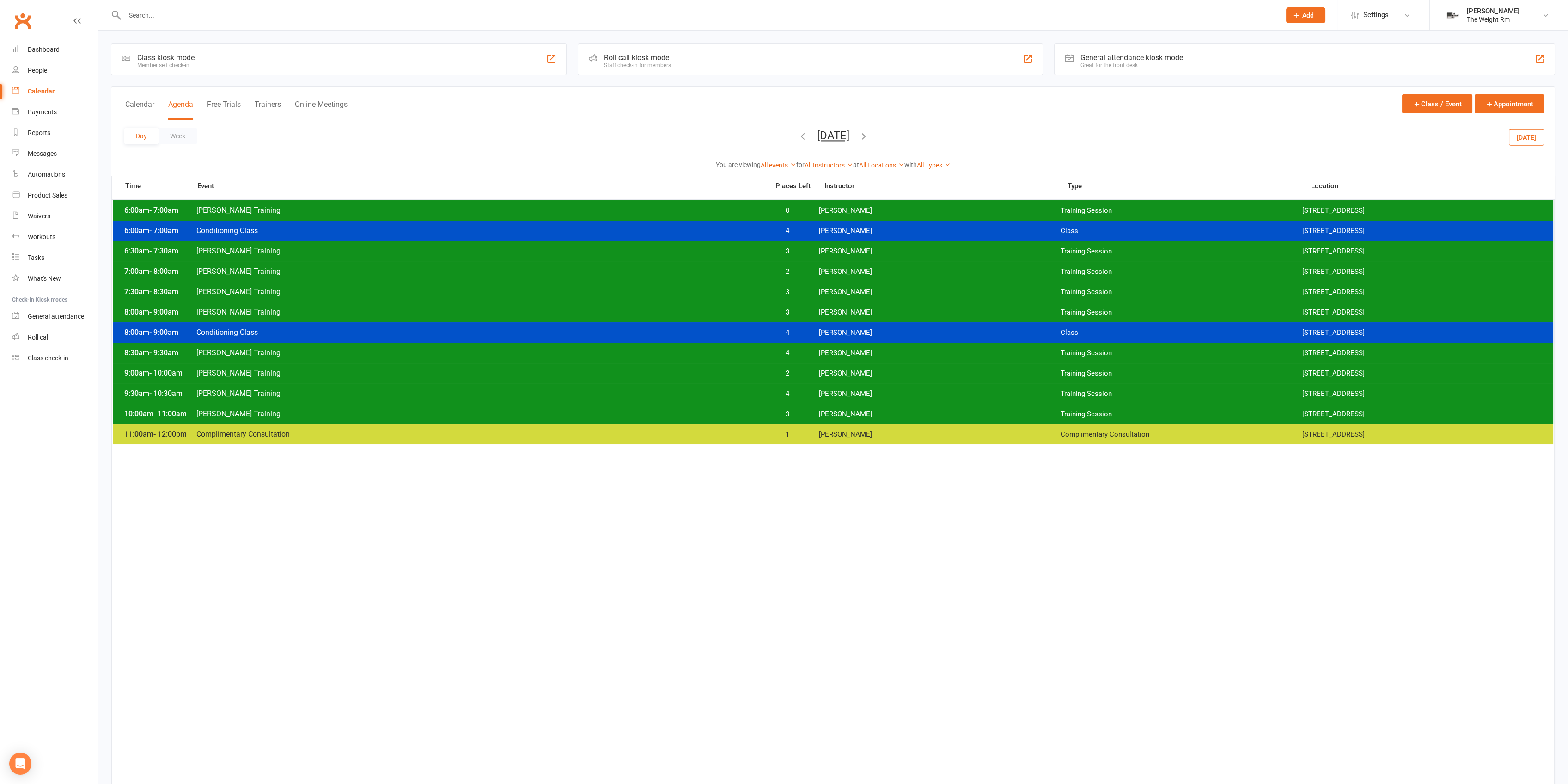
click at [807, 211] on span "0" at bounding box center [788, 211] width 49 height 9
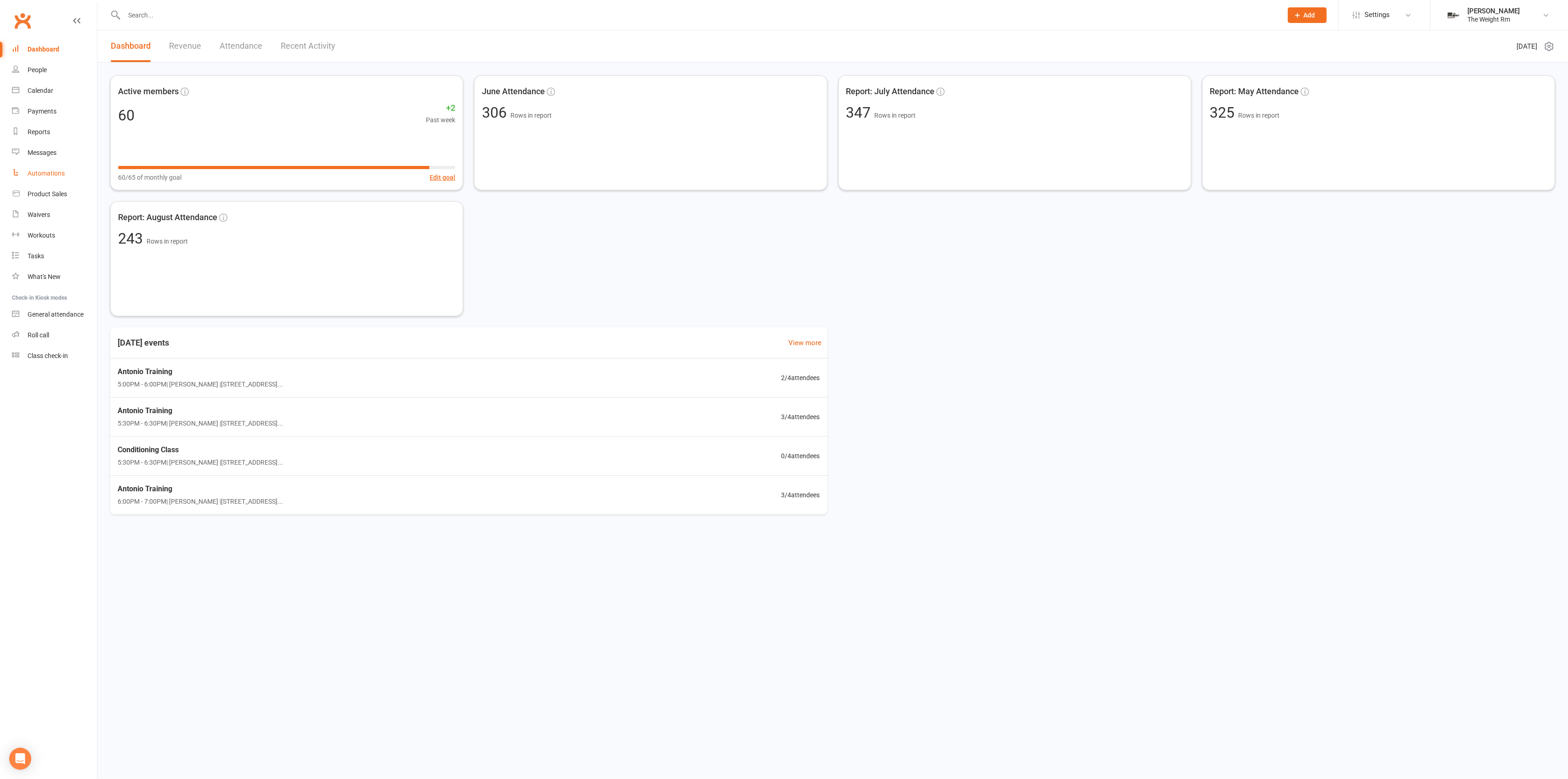
click at [58, 166] on link "Automations" at bounding box center [54, 173] width 85 height 21
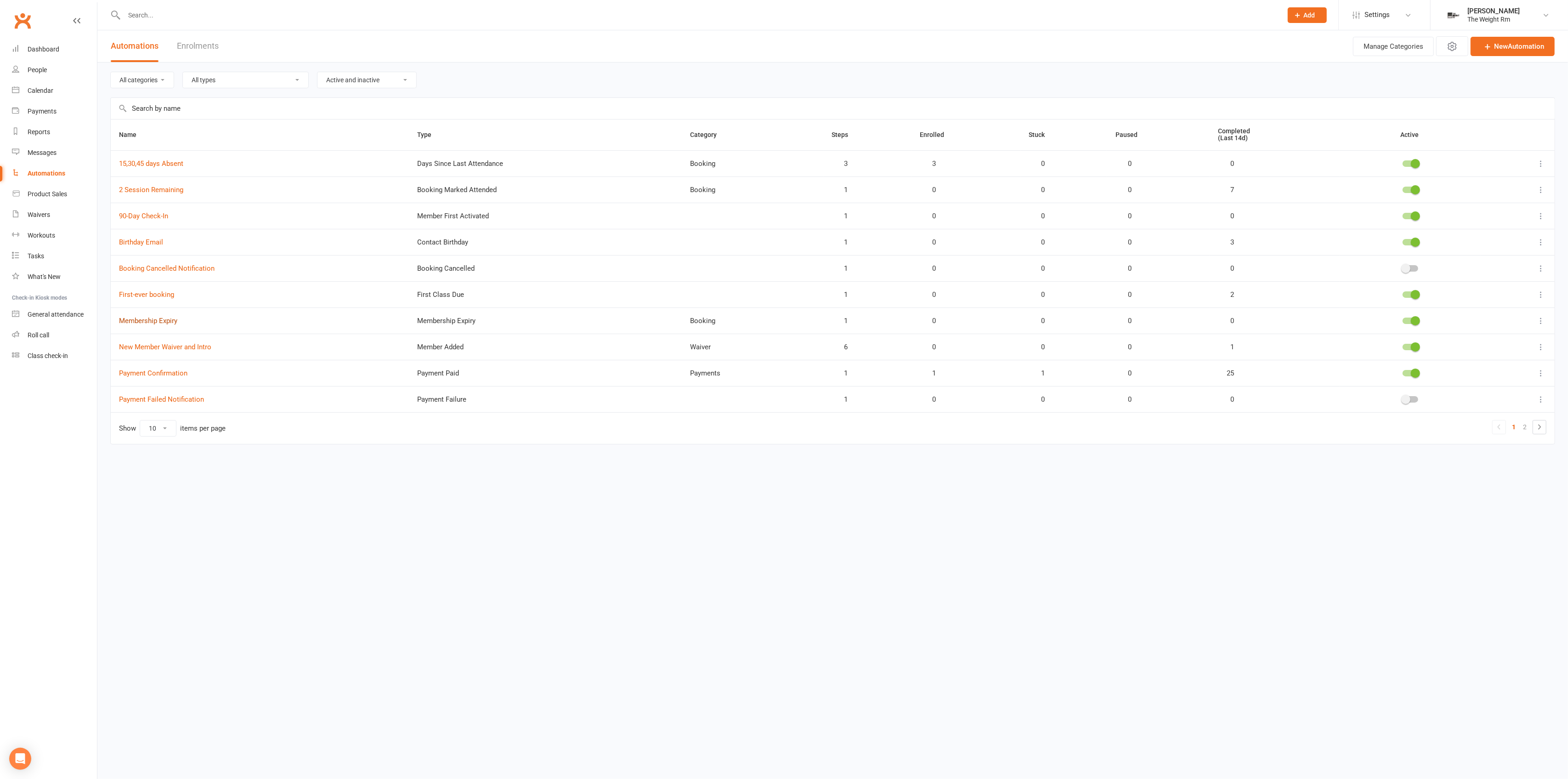
click at [165, 324] on link "Membership Expiry" at bounding box center [147, 320] width 58 height 8
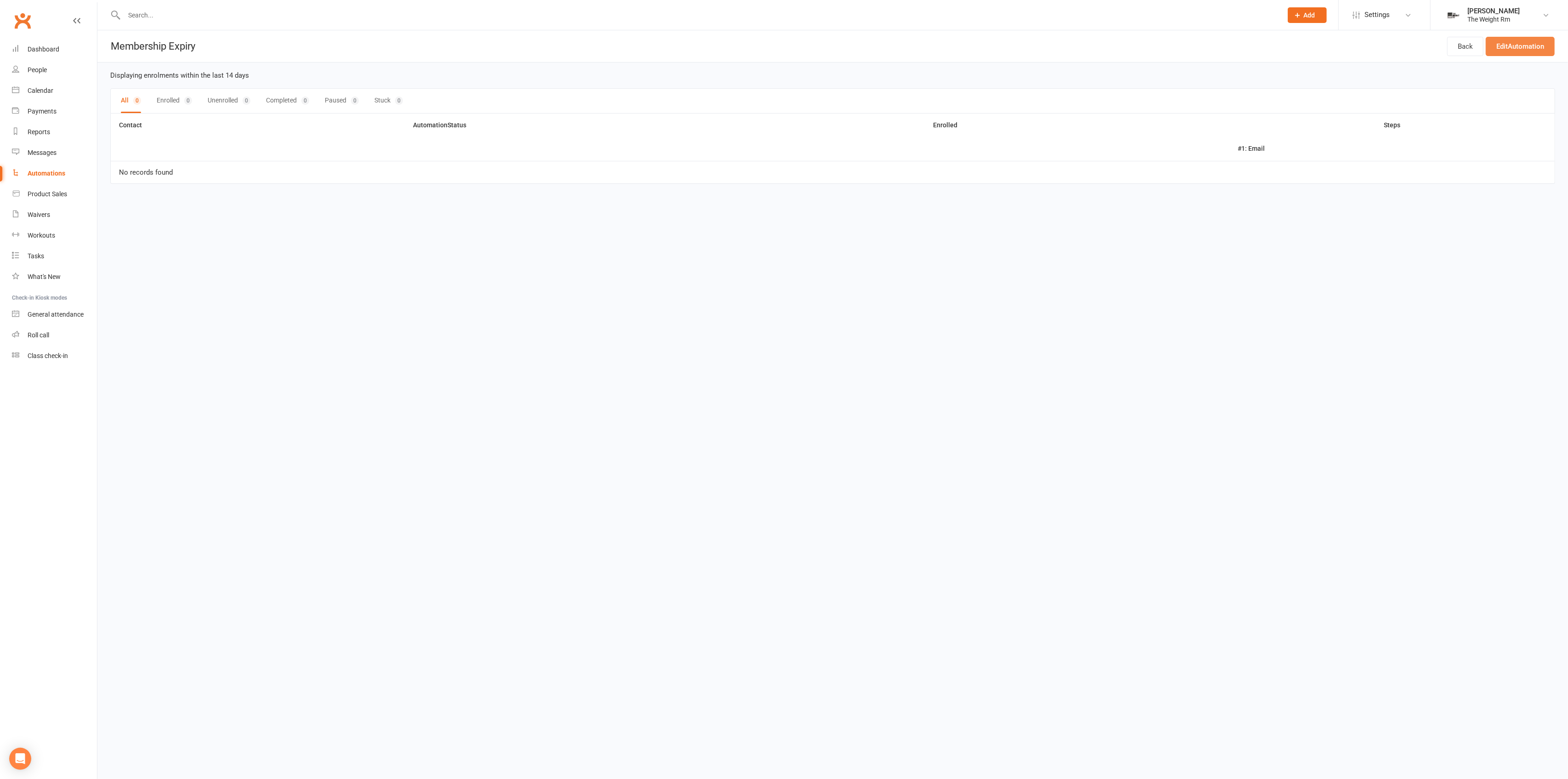
click at [1503, 52] on link "Edit Automation" at bounding box center [1519, 46] width 69 height 19
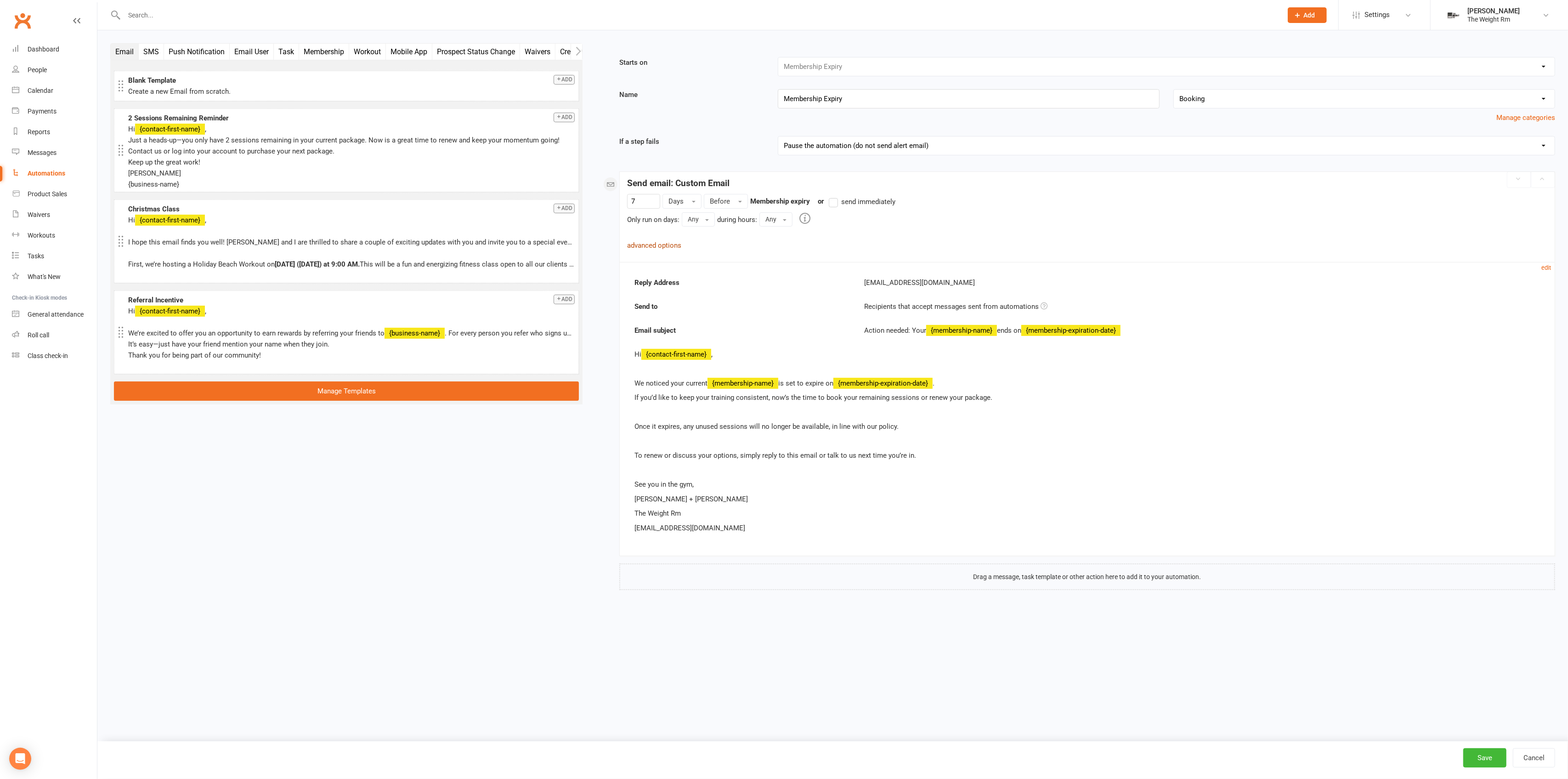
click at [676, 246] on link "advanced options" at bounding box center [654, 245] width 54 height 8
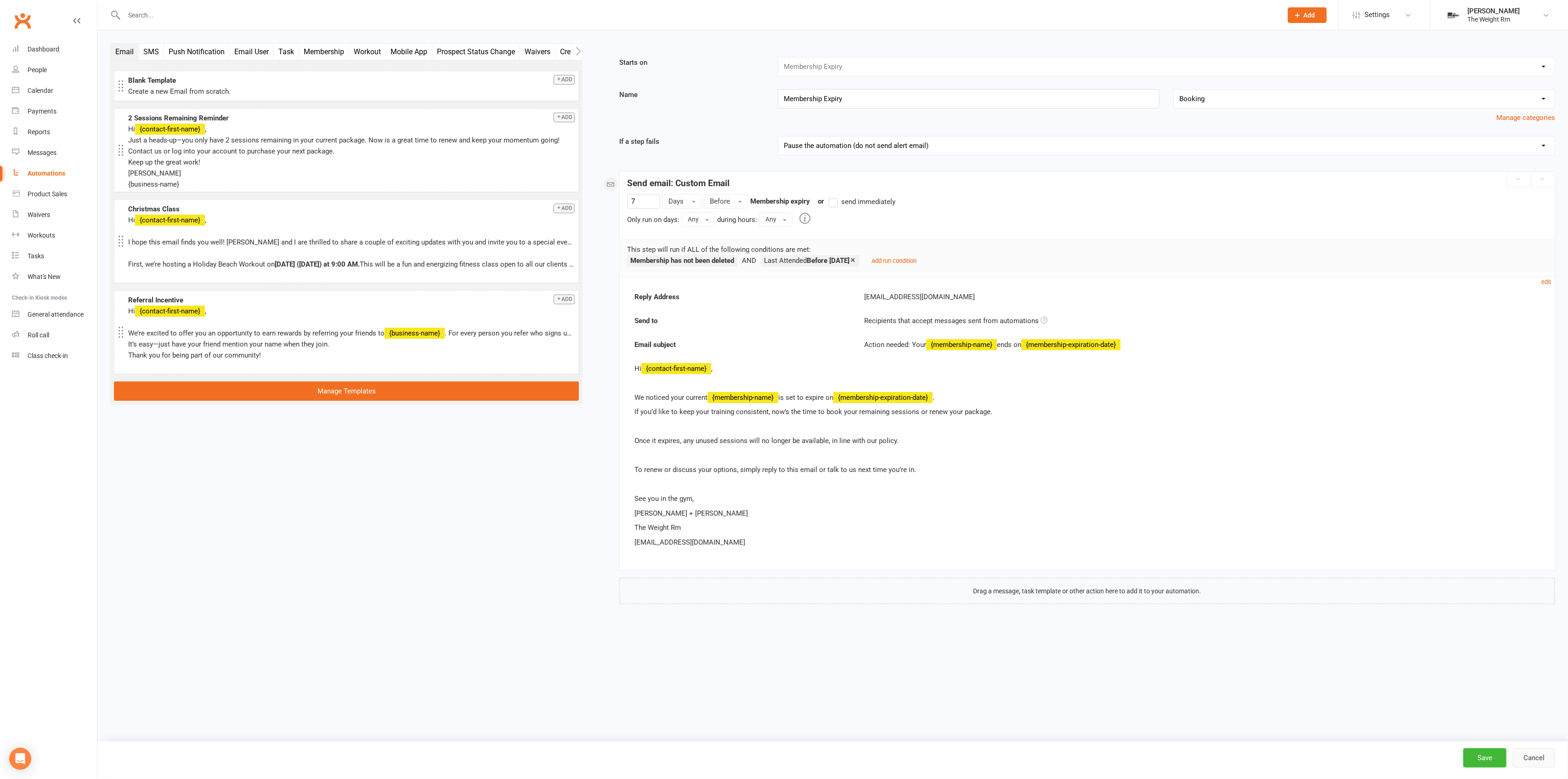
click at [1537, 756] on button "Cancel" at bounding box center [1533, 757] width 42 height 19
